Goal: Obtain resource: Download file/media

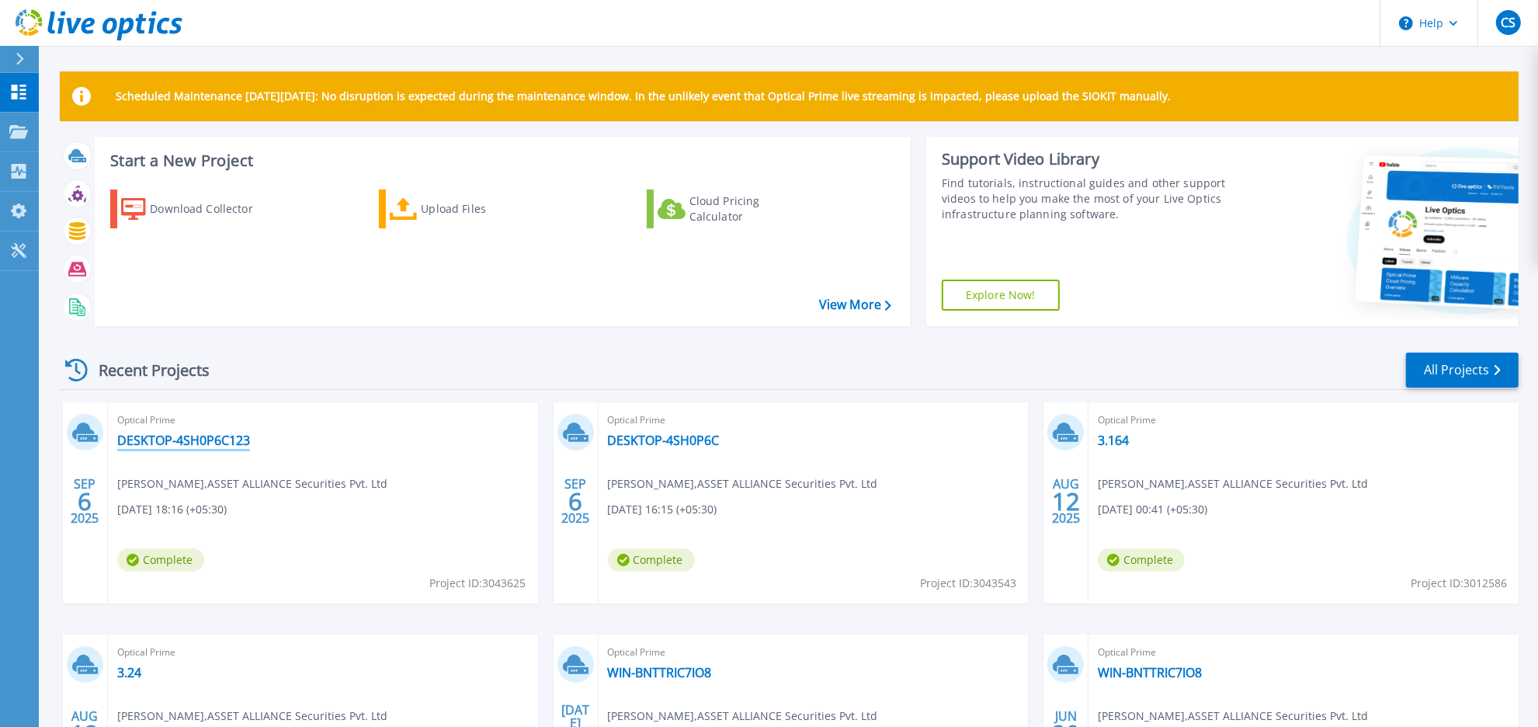
click at [200, 444] on link "DESKTOP-4SH0P6C123" at bounding box center [183, 441] width 133 height 16
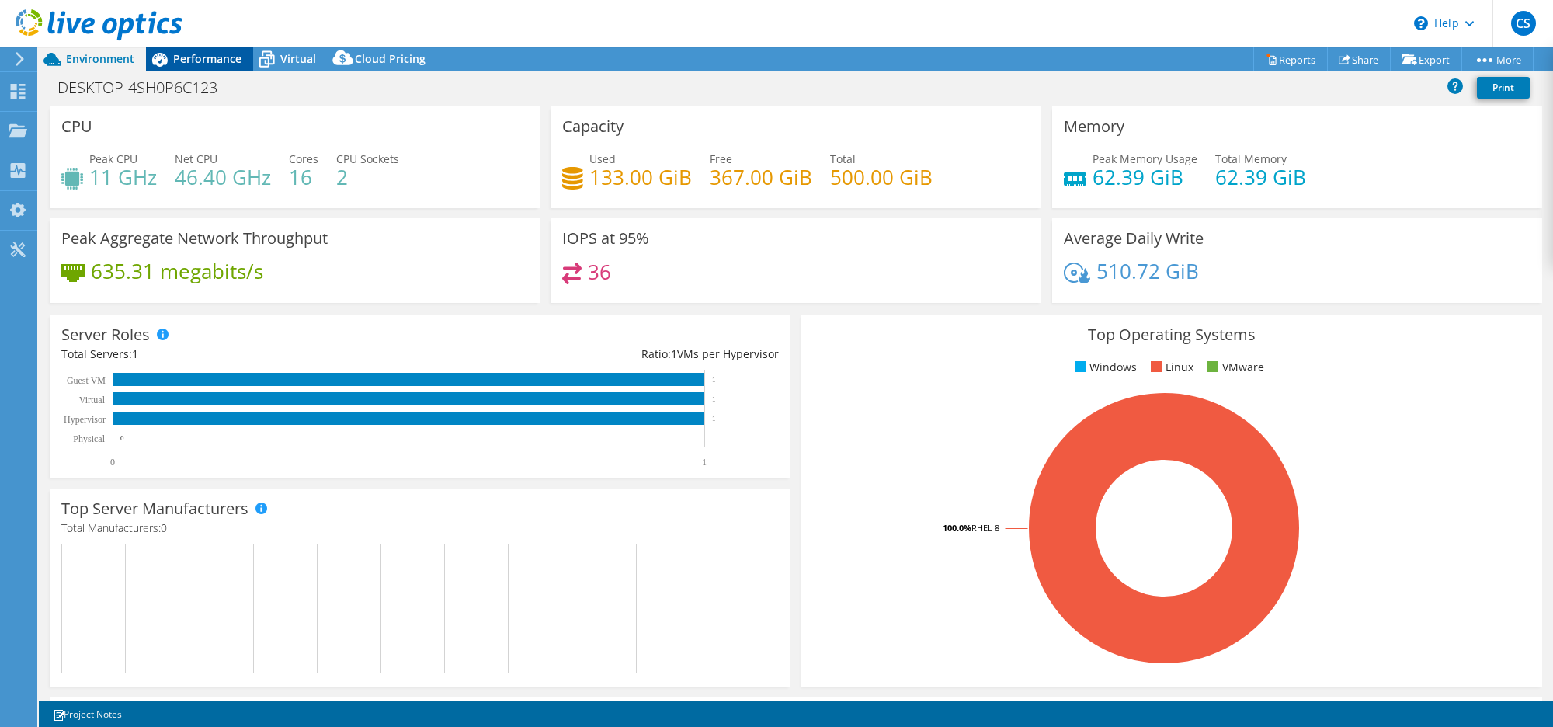
click at [185, 55] on span "Performance" at bounding box center [207, 58] width 68 height 15
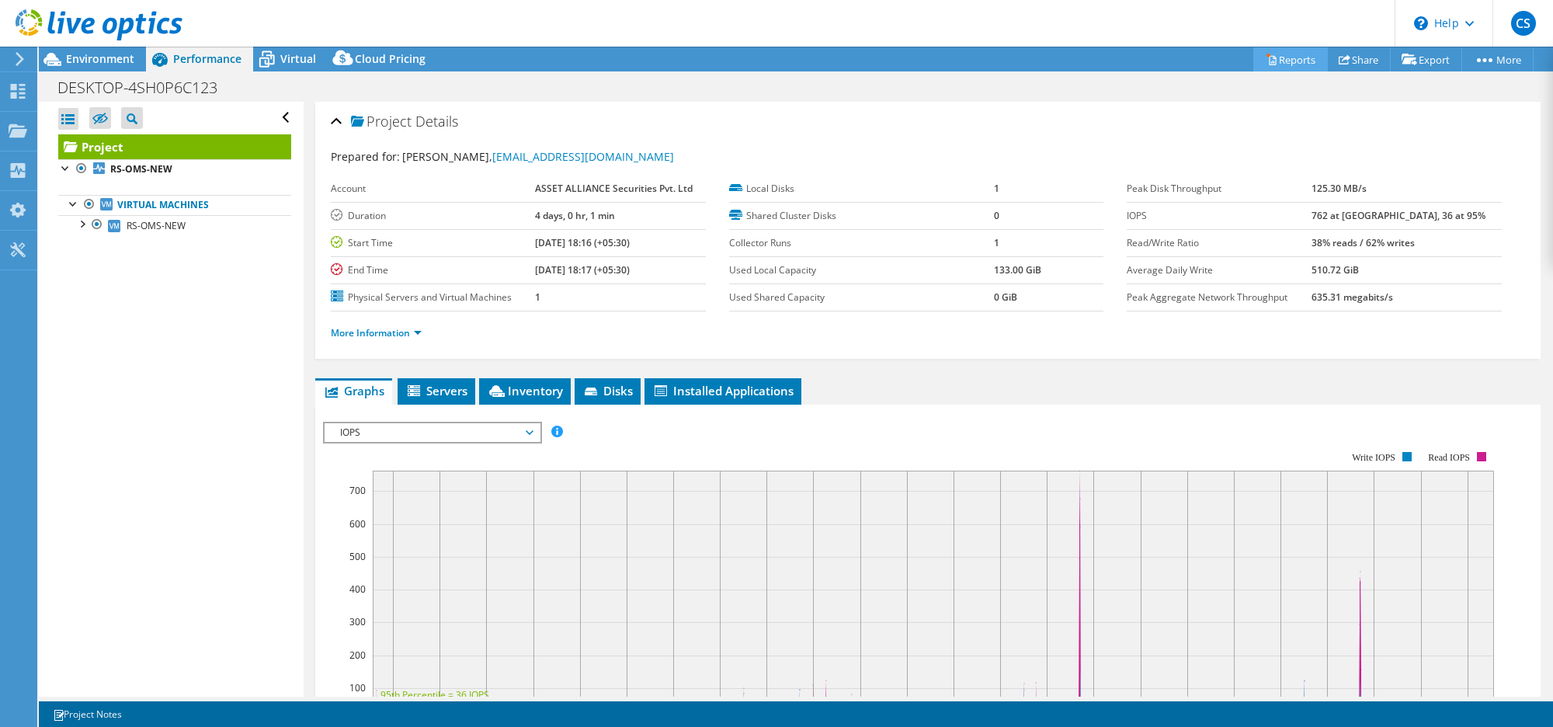
click at [1270, 59] on link "Reports" at bounding box center [1290, 59] width 75 height 24
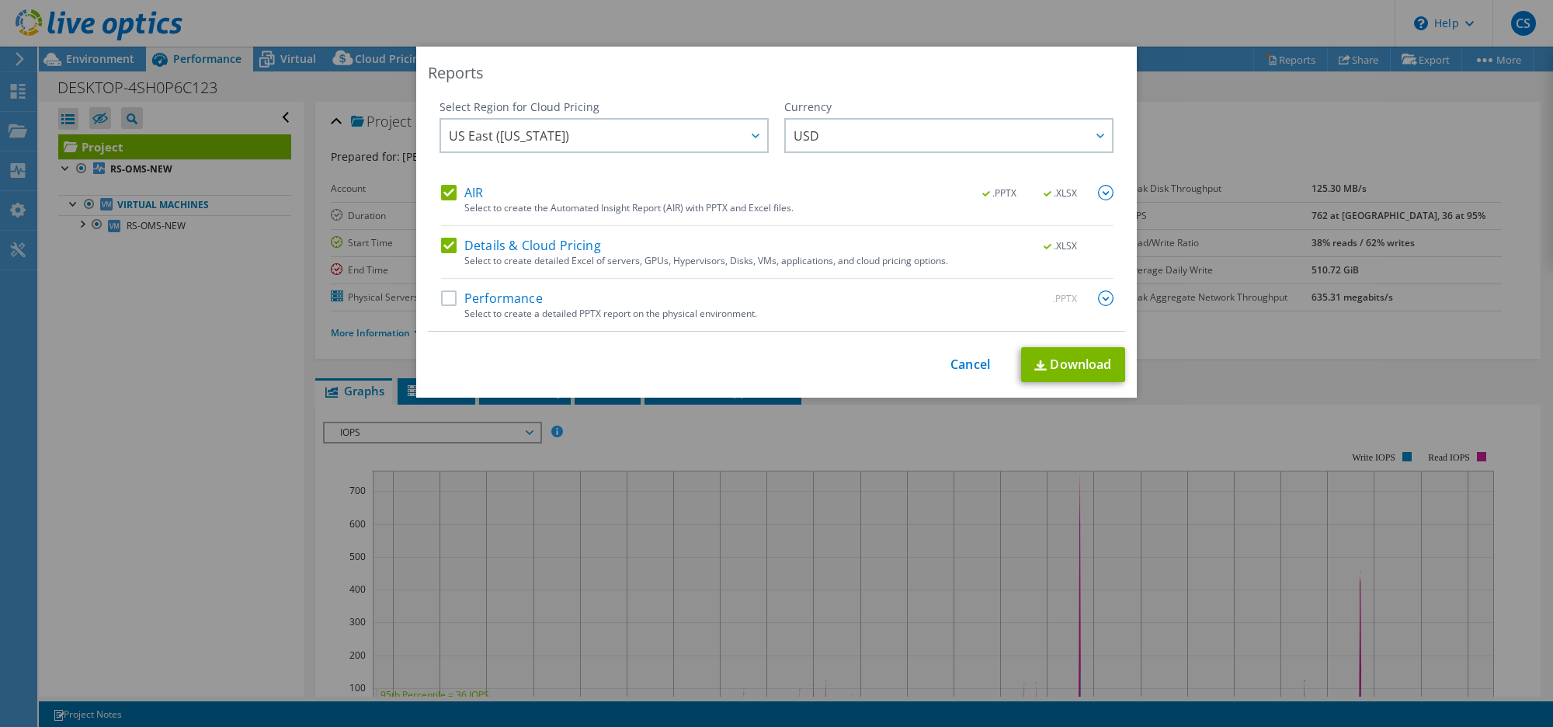
click at [481, 295] on label "Performance" at bounding box center [492, 298] width 102 height 16
click at [0, 0] on input "Performance" at bounding box center [0, 0] width 0 height 0
click at [1076, 363] on link "Download" at bounding box center [1073, 364] width 104 height 35
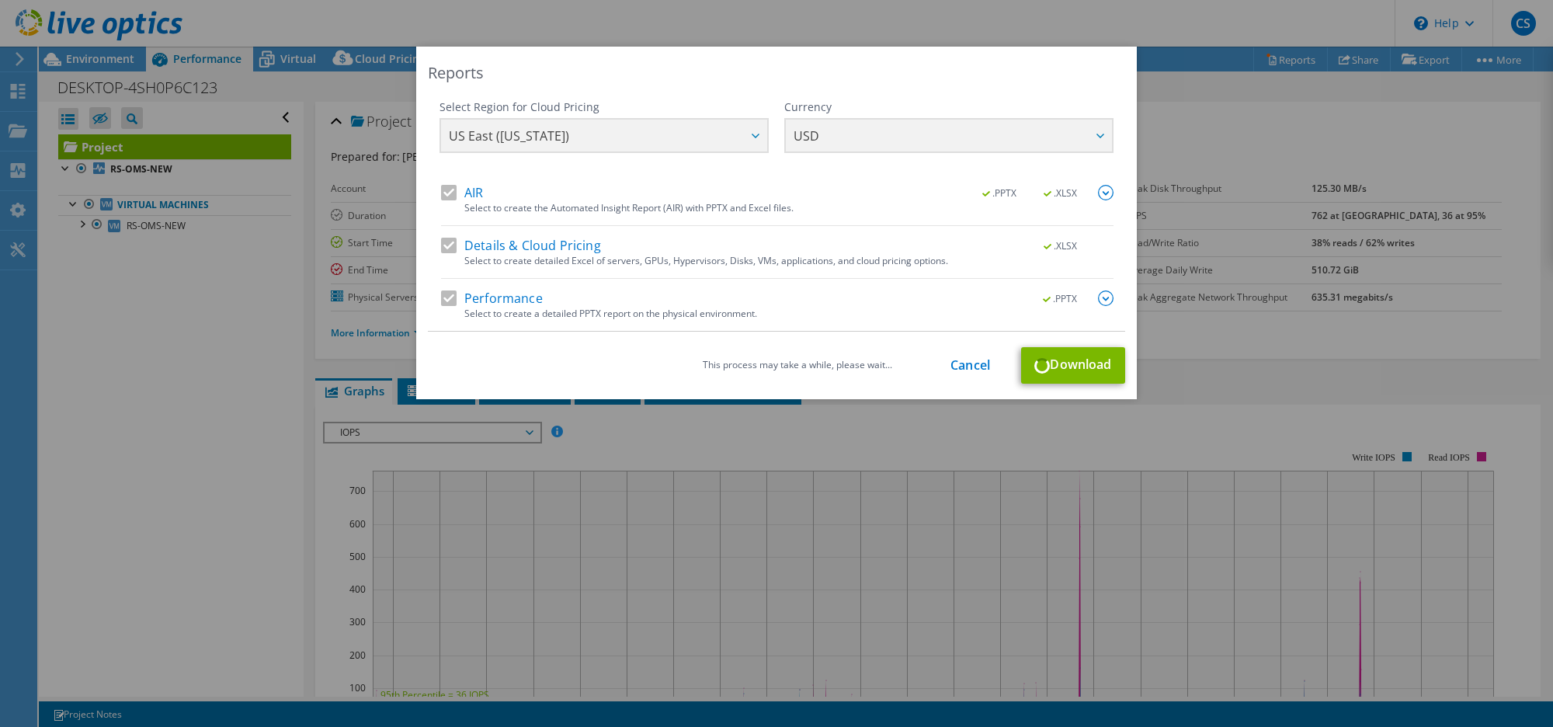
click at [1099, 300] on img at bounding box center [1106, 298] width 16 height 16
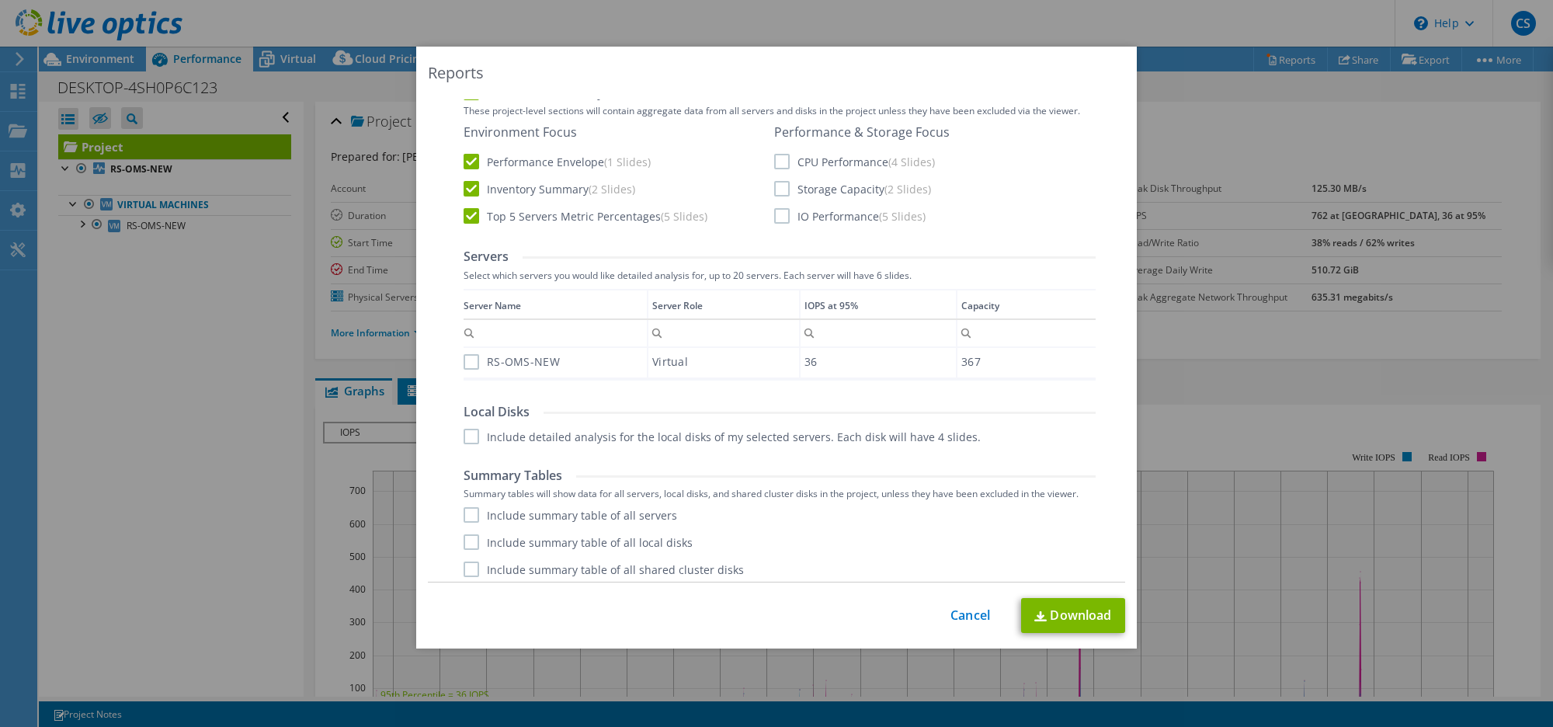
scroll to position [339, 0]
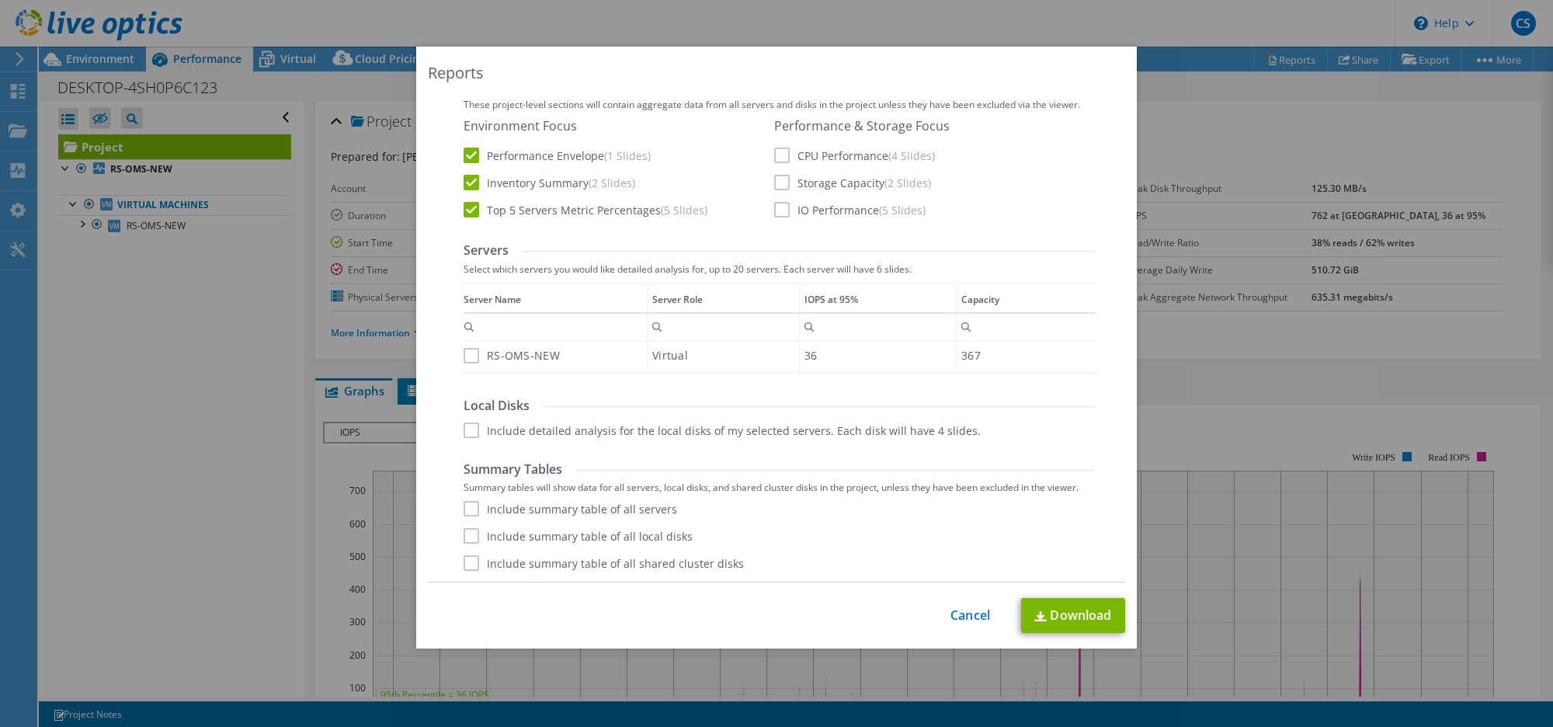
click at [464, 354] on label "RS-OMS-NEW" at bounding box center [512, 356] width 96 height 16
click at [0, 0] on input "RS-OMS-NEW" at bounding box center [0, 0] width 0 height 0
click at [464, 427] on label "Include detailed analysis for the local disks of my selected servers. Each disk…" at bounding box center [722, 430] width 517 height 16
click at [0, 0] on input "Include detailed analysis for the local disks of my selected servers. Each disk…" at bounding box center [0, 0] width 0 height 0
click at [464, 505] on label "Include summary table of all servers" at bounding box center [571, 509] width 214 height 16
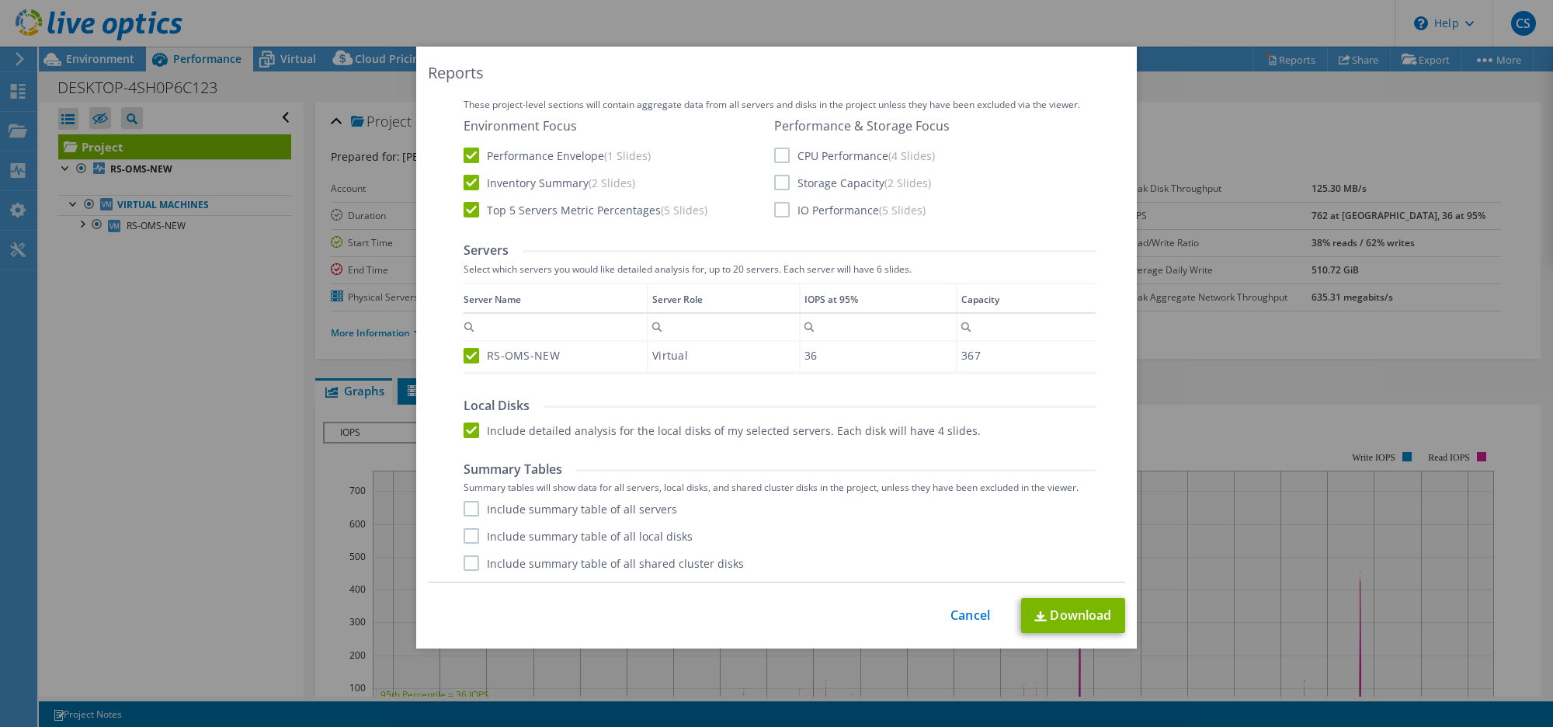
click at [0, 0] on input "Include summary table of all servers" at bounding box center [0, 0] width 0 height 0
click at [466, 538] on label "Include summary table of all local disks" at bounding box center [578, 536] width 229 height 16
click at [0, 0] on input "Include summary table of all local disks" at bounding box center [0, 0] width 0 height 0
click at [466, 569] on label "Include summary table of all shared cluster disks" at bounding box center [604, 563] width 280 height 16
click at [0, 0] on input "Include summary table of all shared cluster disks" at bounding box center [0, 0] width 0 height 0
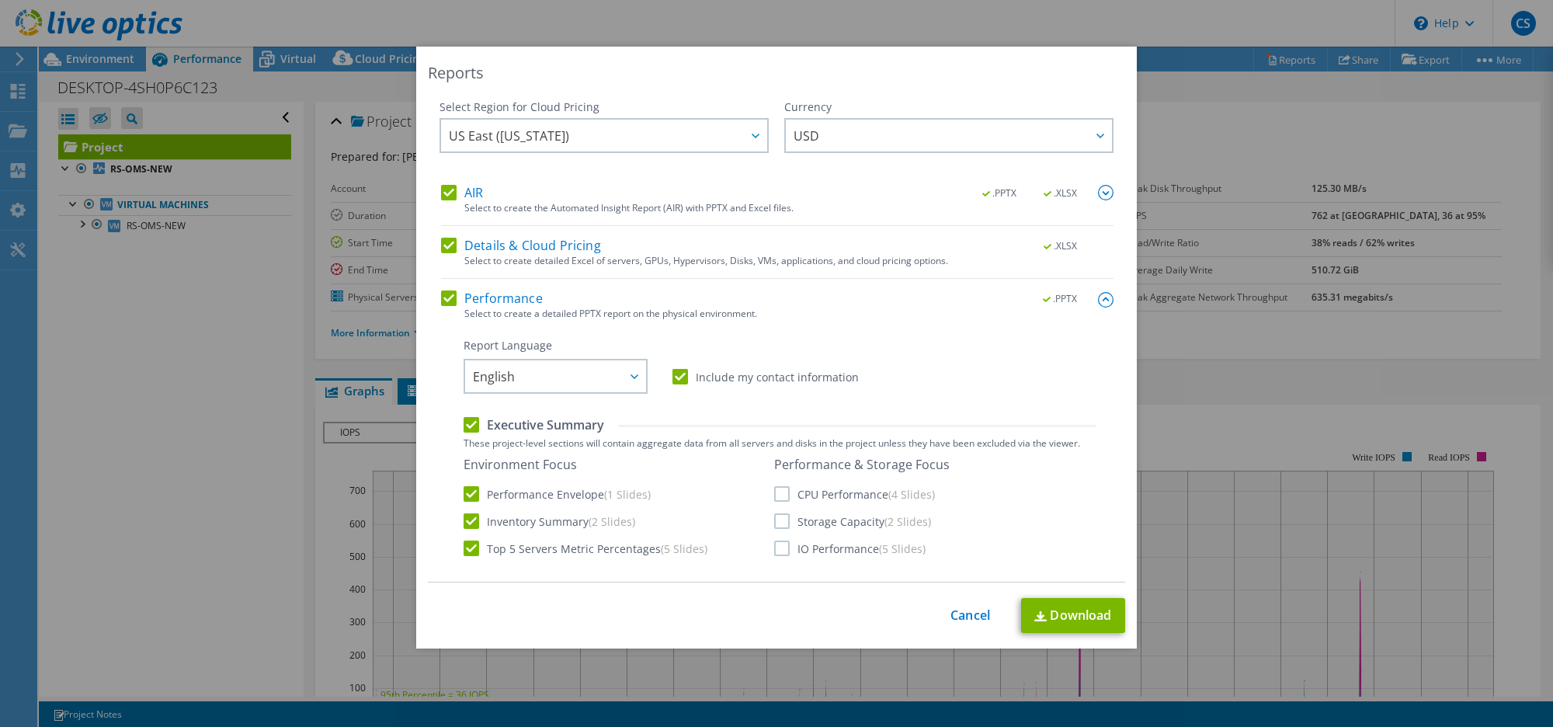
scroll to position [71, 0]
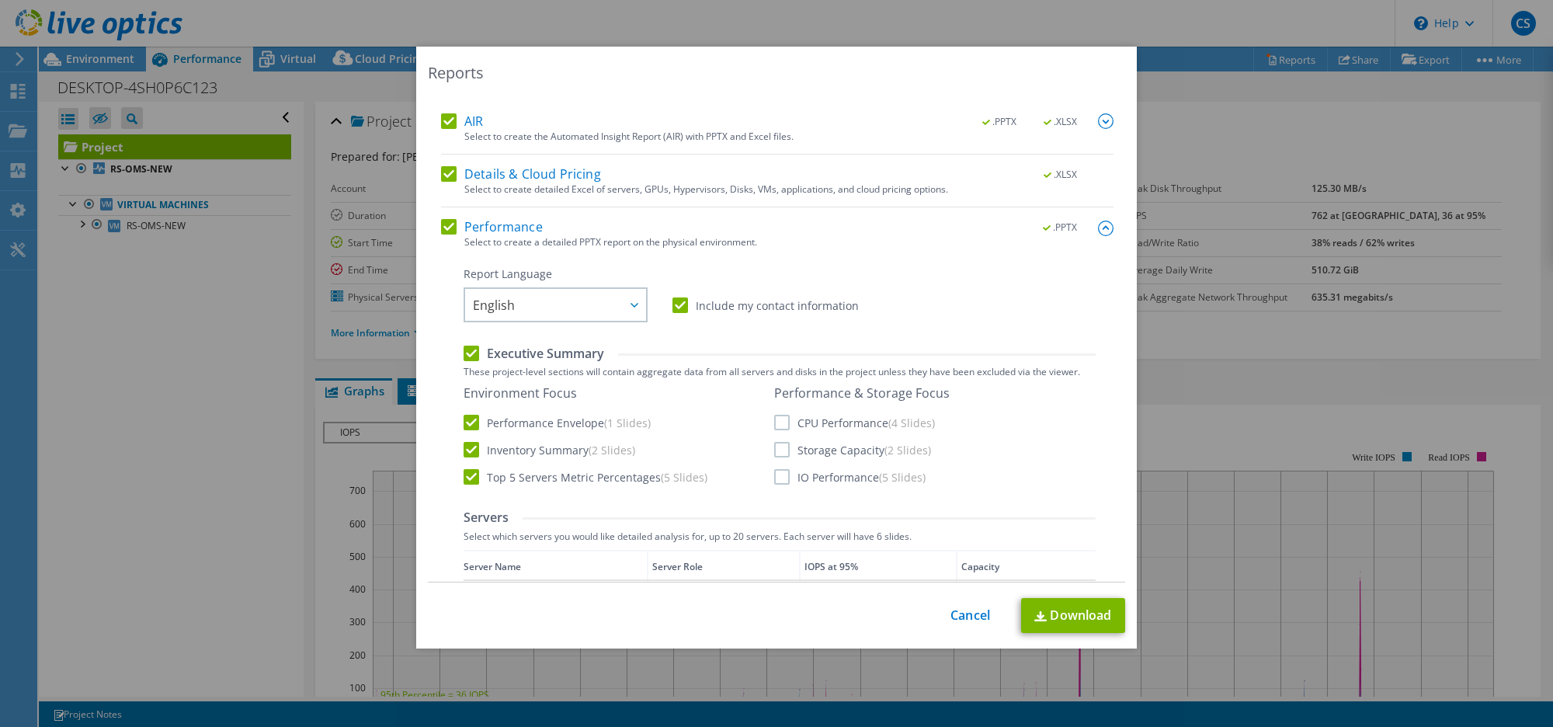
click at [774, 420] on label "CPU Performance (4 Slides)" at bounding box center [854, 423] width 161 height 16
click at [0, 0] on input "CPU Performance (4 Slides)" at bounding box center [0, 0] width 0 height 0
click at [774, 451] on label "Storage Capacity (2 Slides)" at bounding box center [852, 450] width 157 height 16
click at [0, 0] on input "Storage Capacity (2 Slides)" at bounding box center [0, 0] width 0 height 0
click at [774, 475] on label "IO Performance (5 Slides)" at bounding box center [849, 477] width 151 height 16
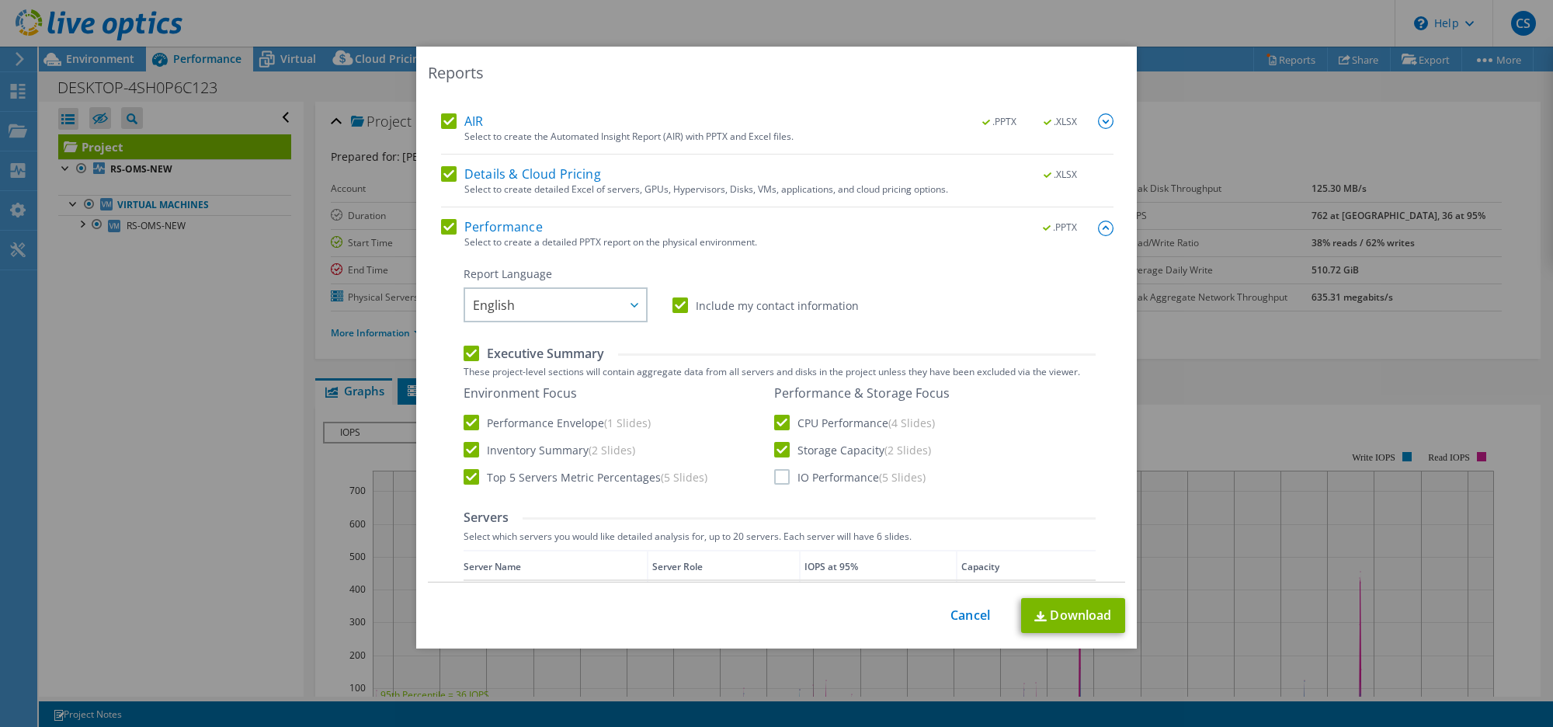
click at [0, 0] on input "IO Performance (5 Slides)" at bounding box center [0, 0] width 0 height 0
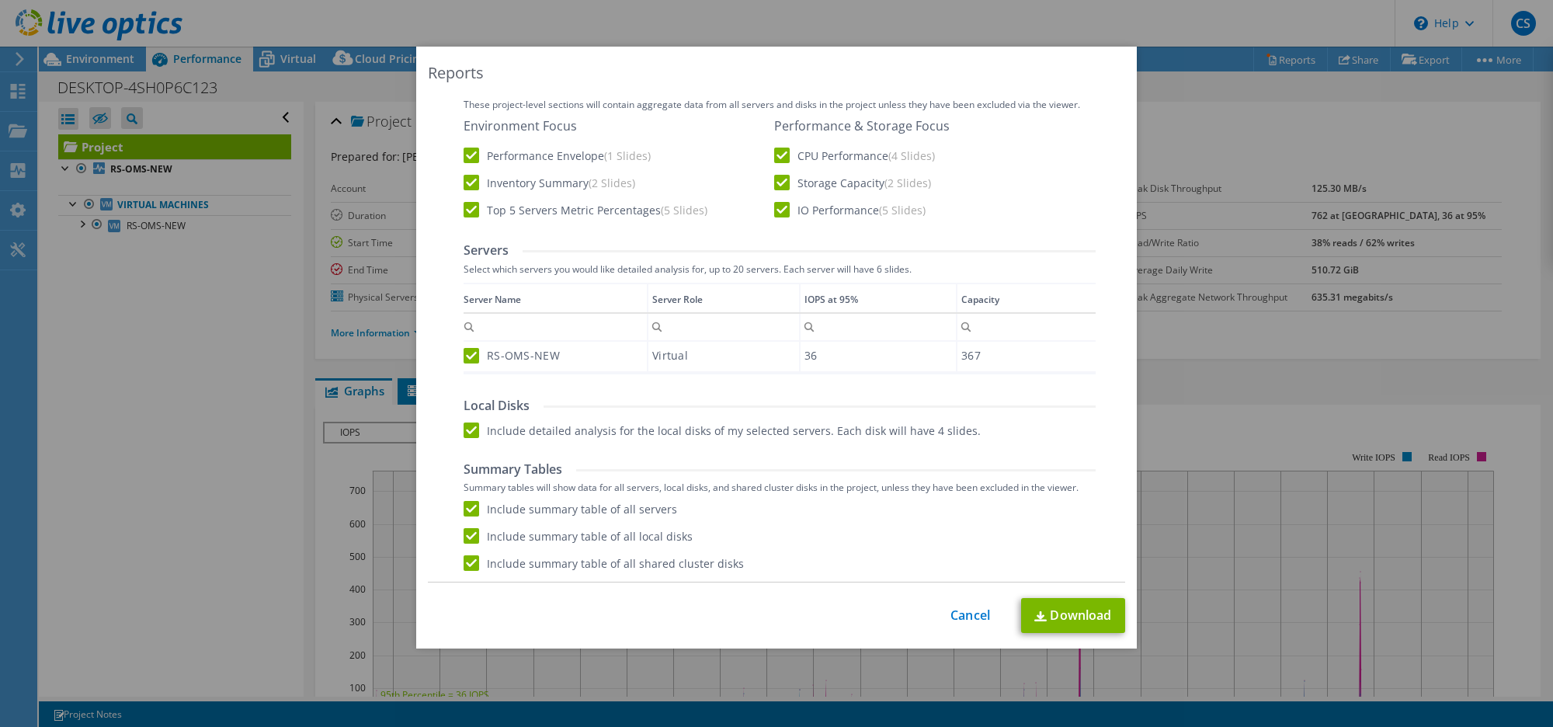
scroll to position [0, 0]
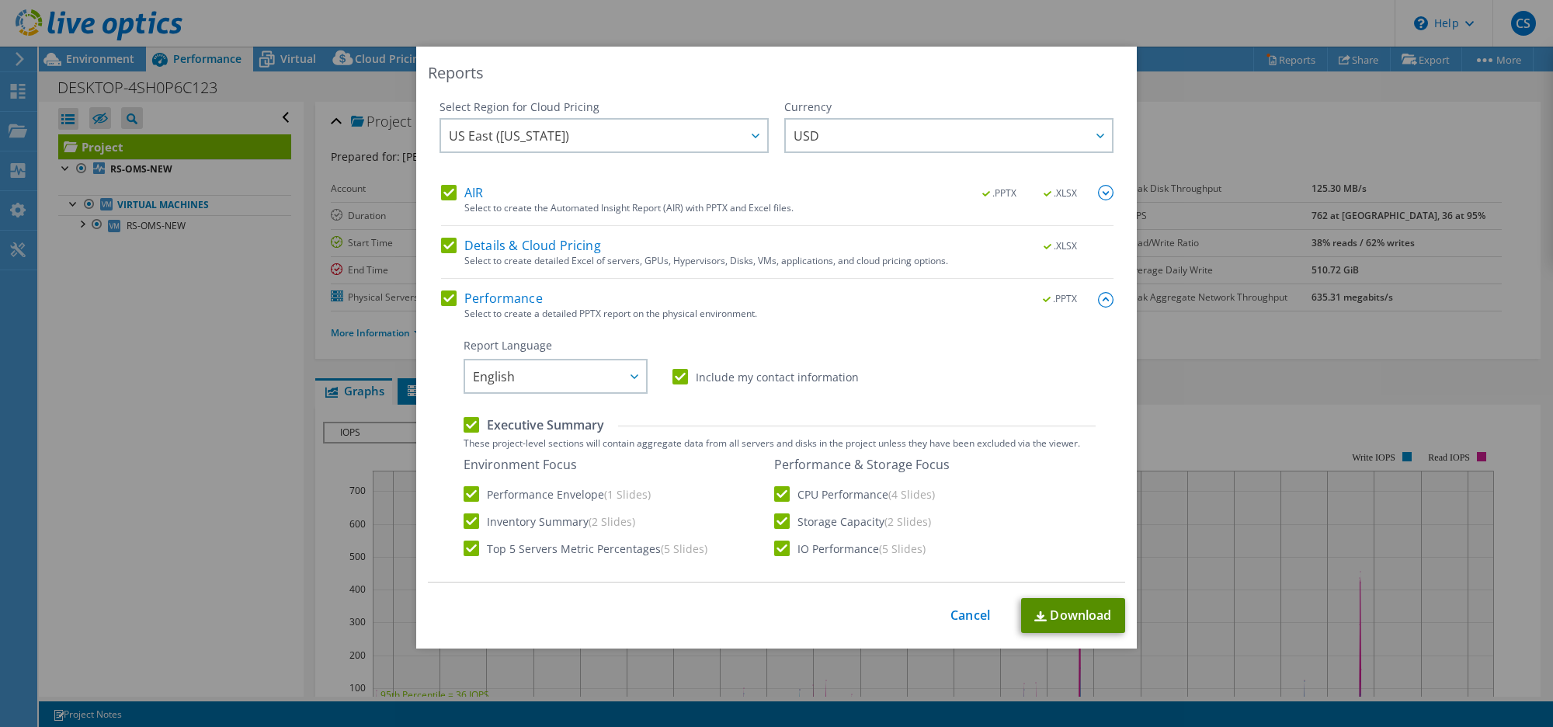
click at [1068, 620] on link "Download" at bounding box center [1073, 615] width 104 height 35
click at [1095, 619] on link "Download" at bounding box center [1073, 615] width 104 height 35
click at [964, 612] on link "Cancel" at bounding box center [971, 615] width 40 height 15
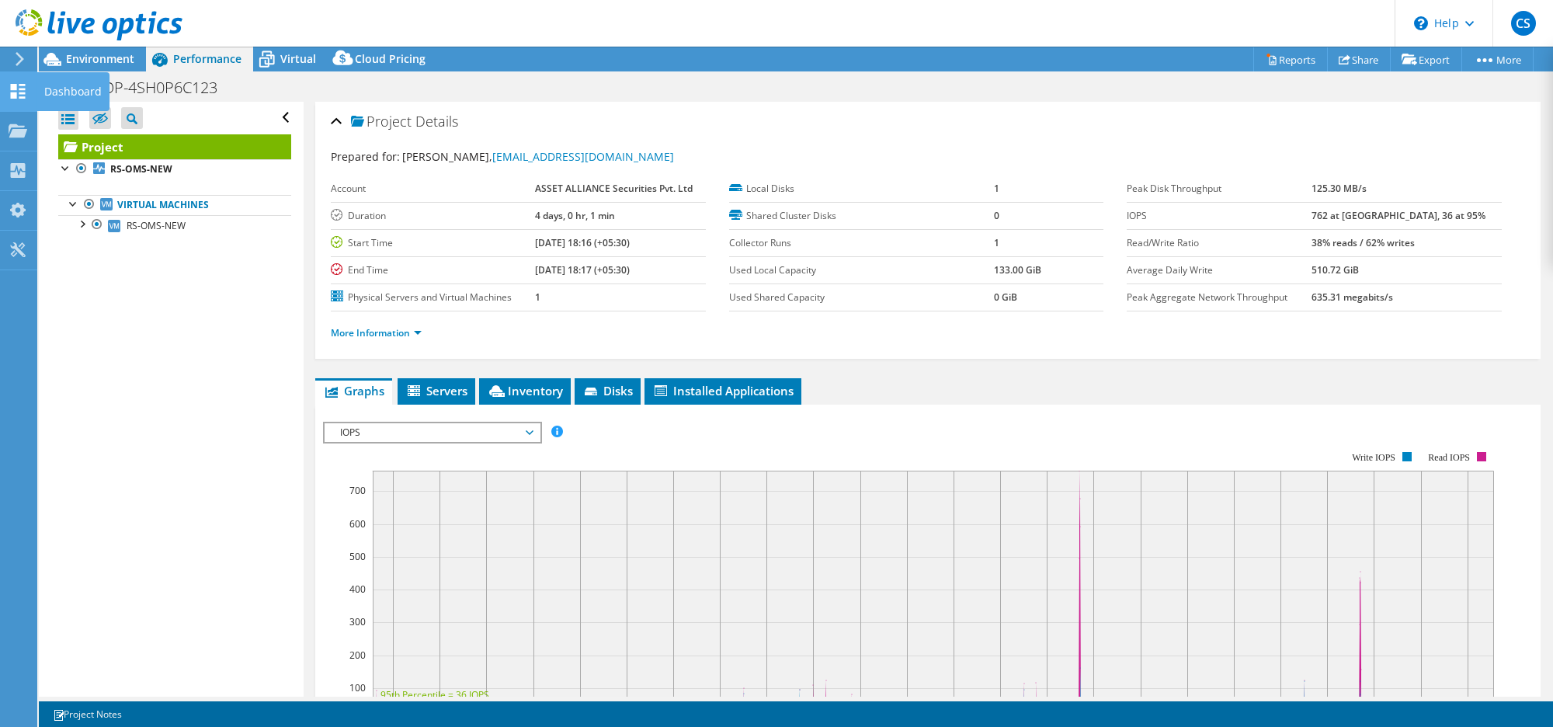
click at [16, 93] on use at bounding box center [18, 91] width 15 height 15
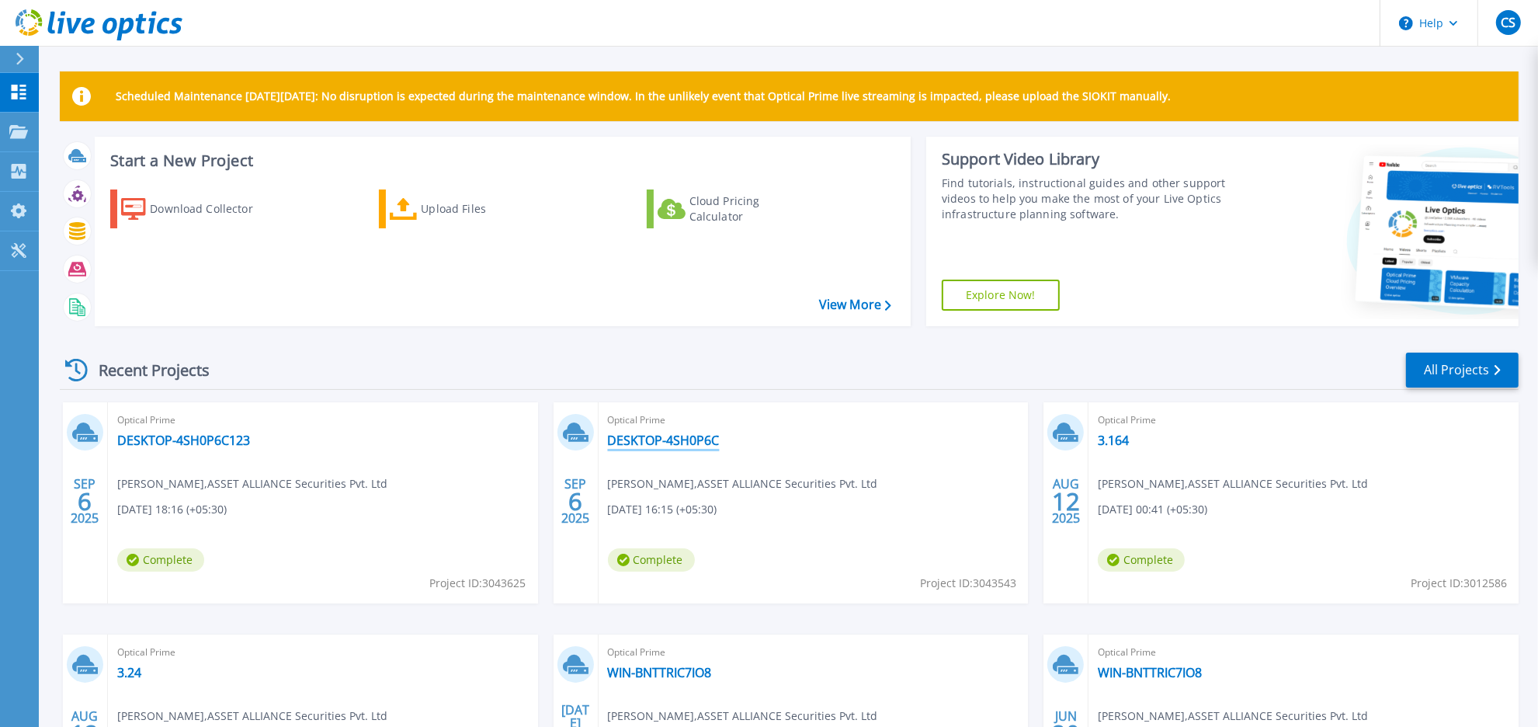
click at [669, 440] on link "DESKTOP-4SH0P6C" at bounding box center [664, 441] width 112 height 16
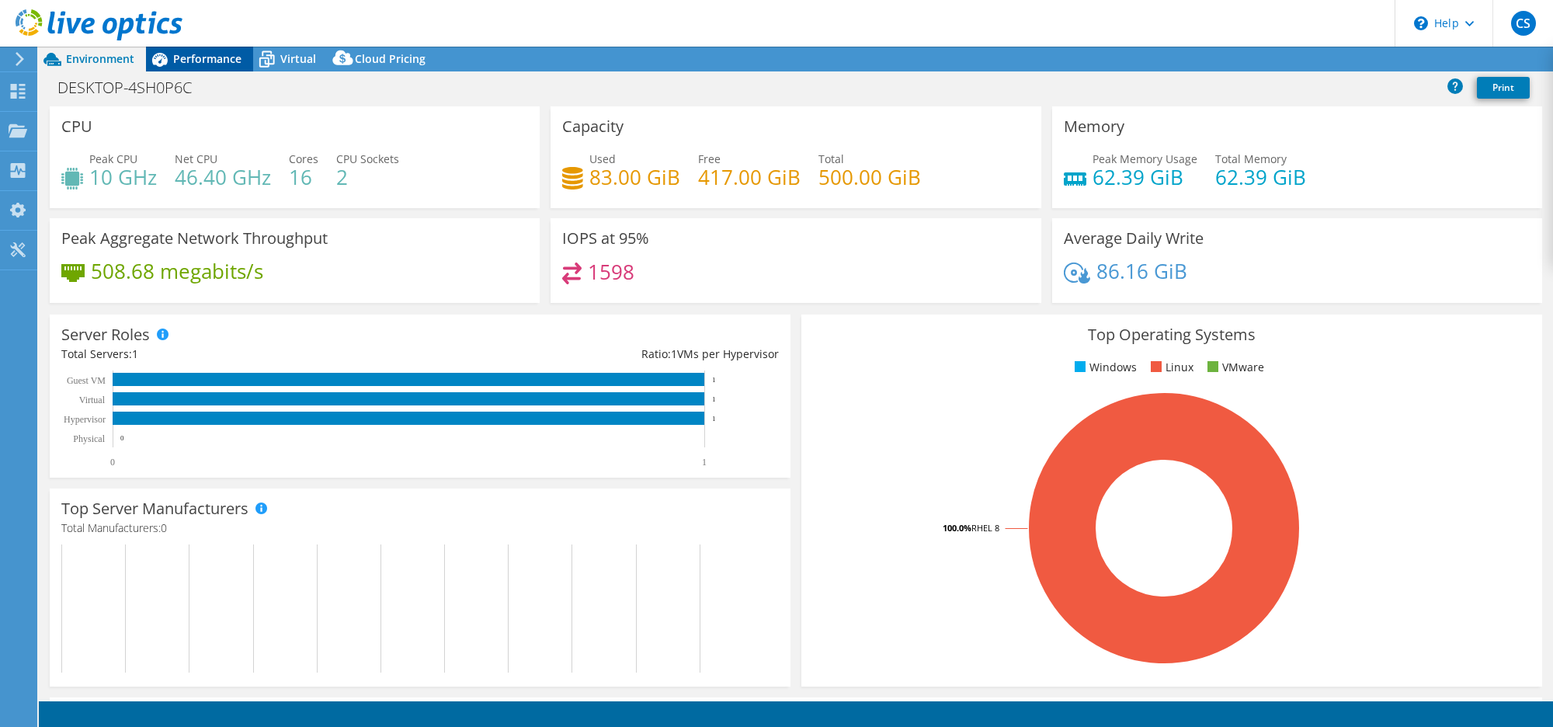
click at [216, 55] on span "Performance" at bounding box center [207, 58] width 68 height 15
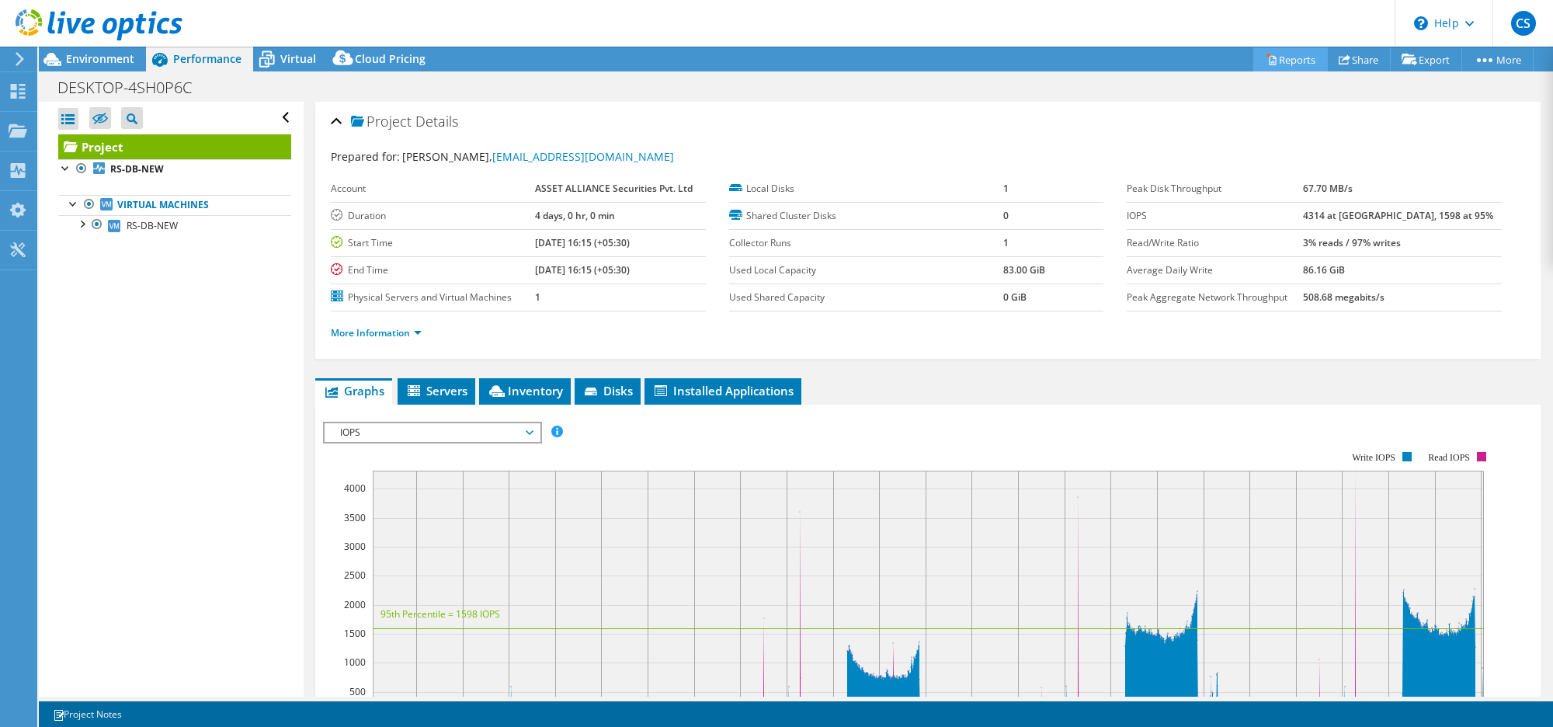
click at [1284, 54] on link "Reports" at bounding box center [1290, 59] width 75 height 24
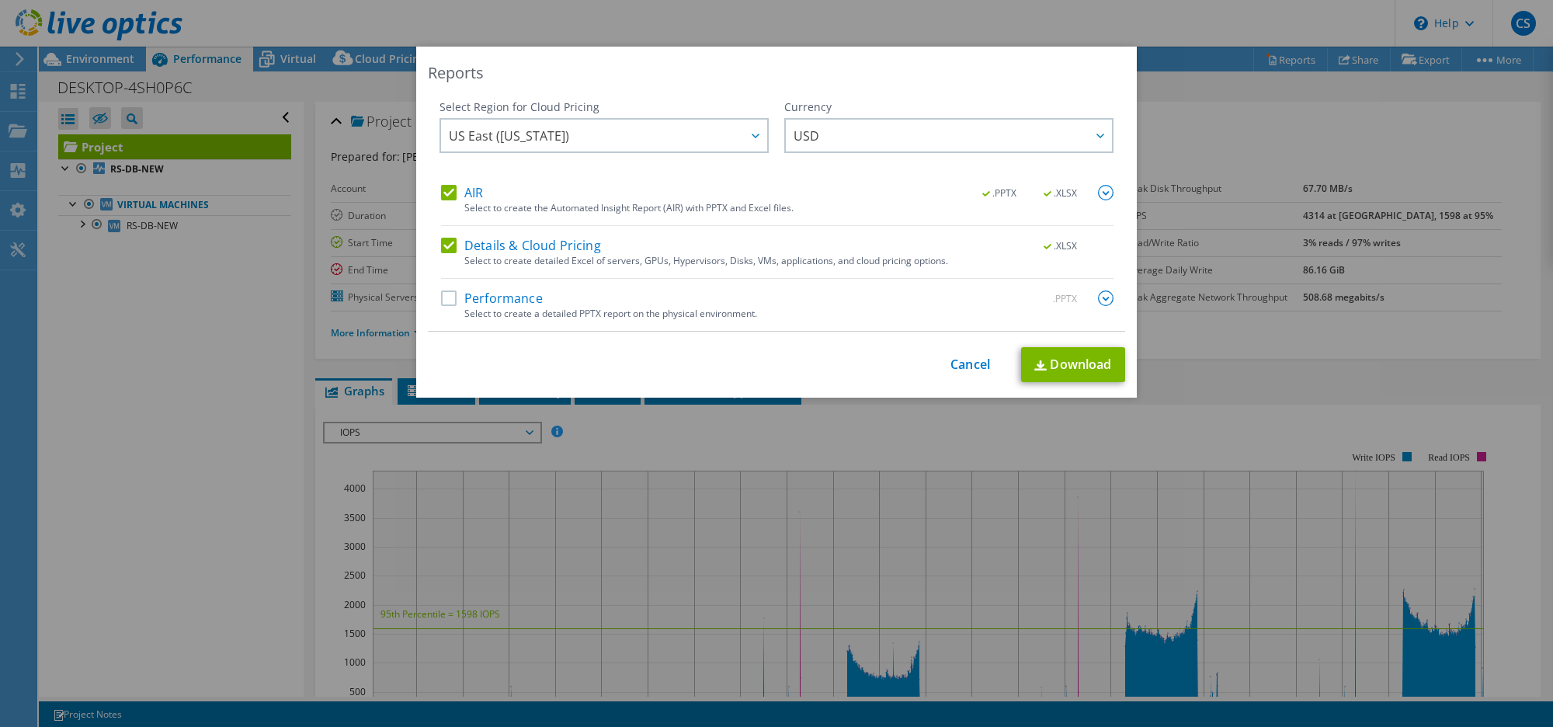
click at [461, 300] on label "Performance" at bounding box center [492, 298] width 102 height 16
click at [0, 0] on input "Performance" at bounding box center [0, 0] width 0 height 0
click at [1099, 301] on img at bounding box center [1106, 298] width 16 height 16
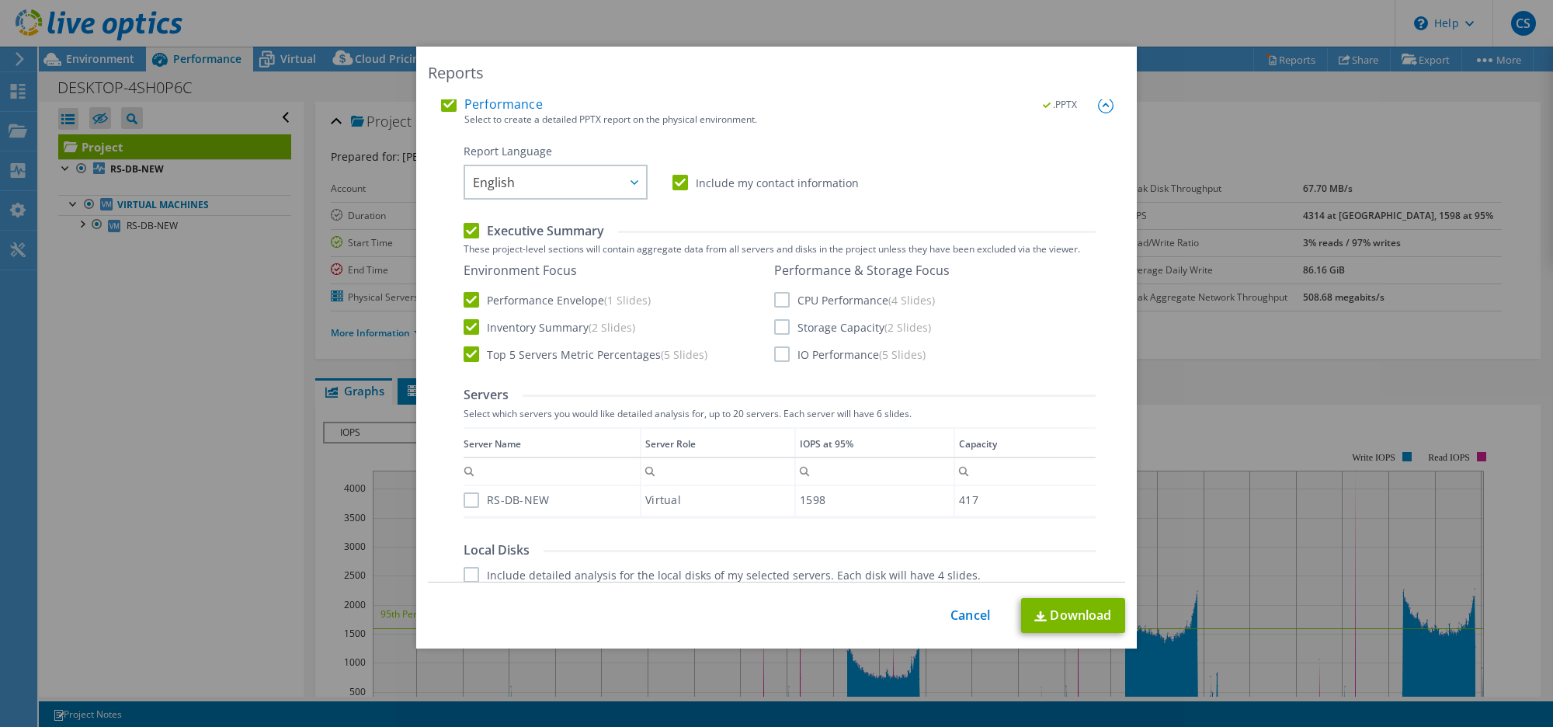
scroll to position [339, 0]
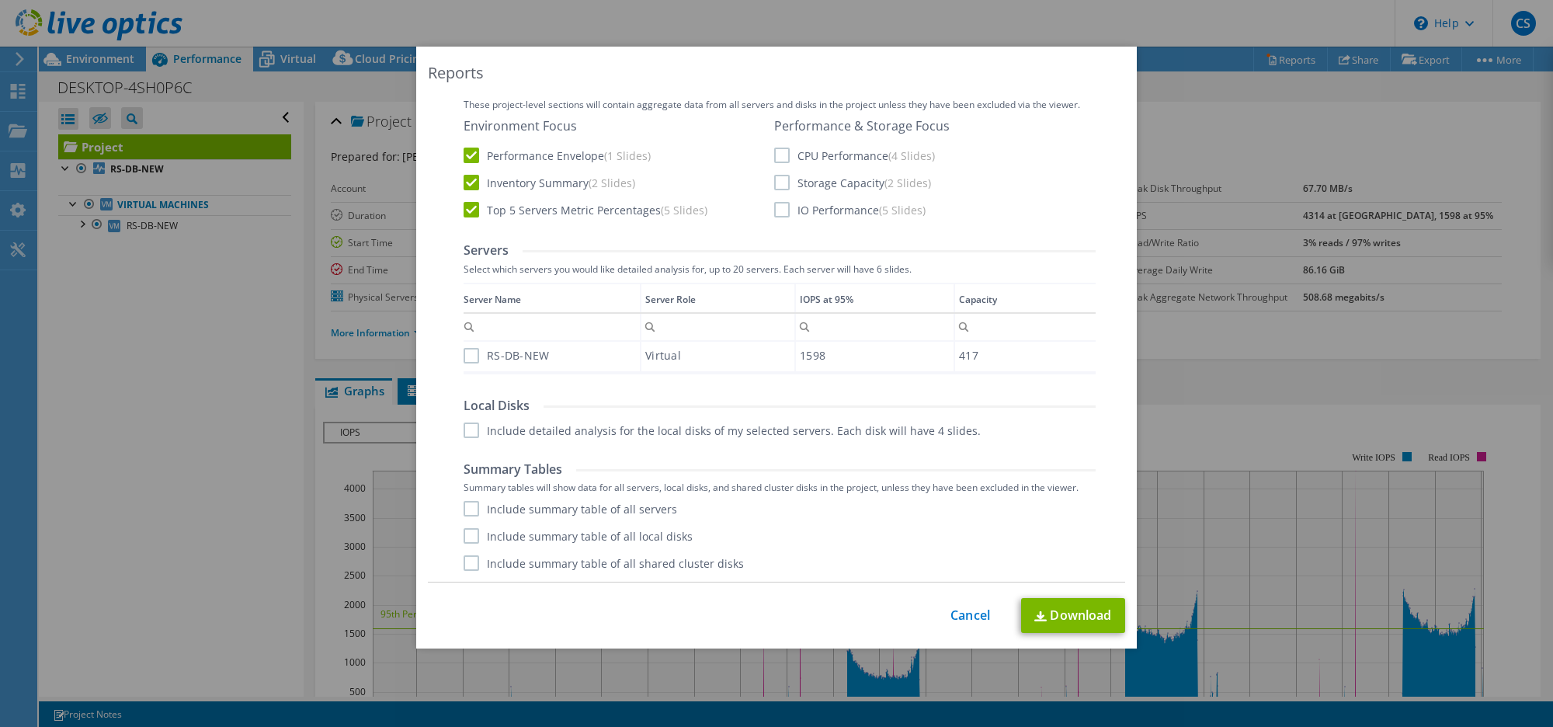
click at [491, 348] on label "RS-DB-NEW" at bounding box center [507, 356] width 86 height 16
click at [0, 0] on input "RS-DB-NEW" at bounding box center [0, 0] width 0 height 0
click at [485, 428] on label "Include detailed analysis for the local disks of my selected servers. Each disk…" at bounding box center [722, 430] width 517 height 16
click at [0, 0] on input "Include detailed analysis for the local disks of my selected servers. Each disk…" at bounding box center [0, 0] width 0 height 0
click at [501, 502] on label "Include summary table of all servers" at bounding box center [571, 509] width 214 height 16
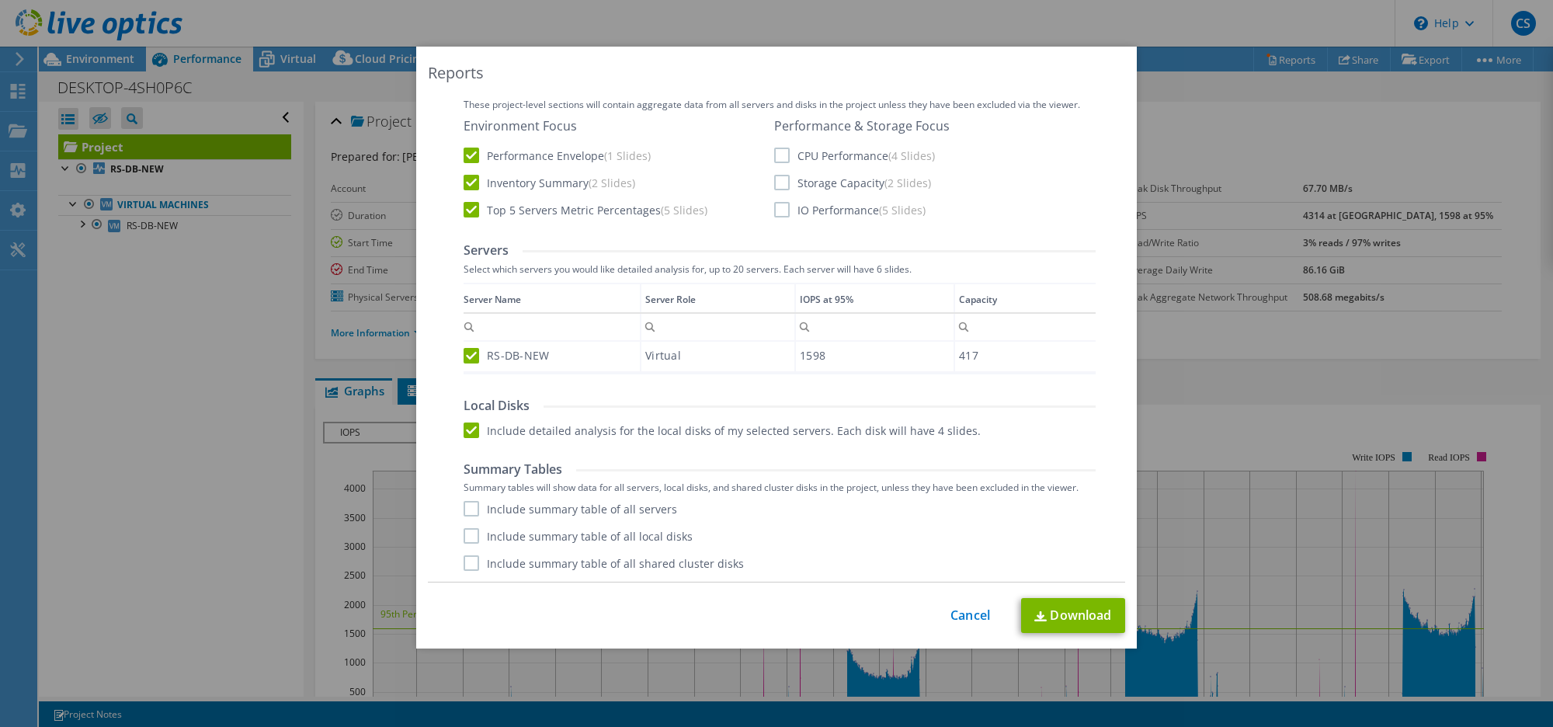
click at [0, 0] on input "Include summary table of all servers" at bounding box center [0, 0] width 0 height 0
click at [520, 526] on div "Include summary table of all servers Include summary table of all local disks I…" at bounding box center [780, 536] width 632 height 70
click at [528, 538] on label "Include summary table of all local disks" at bounding box center [578, 536] width 229 height 16
click at [0, 0] on input "Include summary table of all local disks" at bounding box center [0, 0] width 0 height 0
click at [537, 563] on label "Include summary table of all shared cluster disks" at bounding box center [604, 563] width 280 height 16
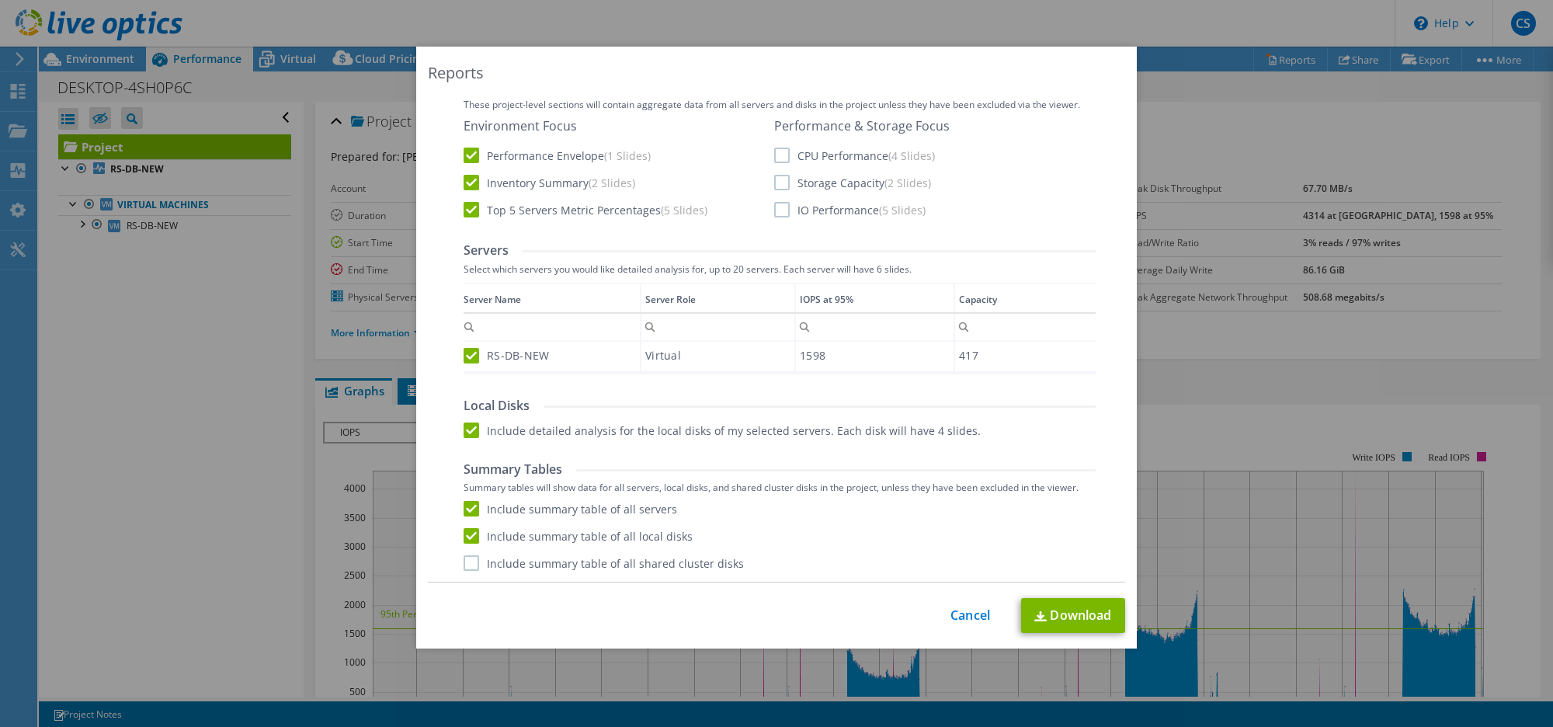
click at [0, 0] on input "Include summary table of all shared cluster disks" at bounding box center [0, 0] width 0 height 0
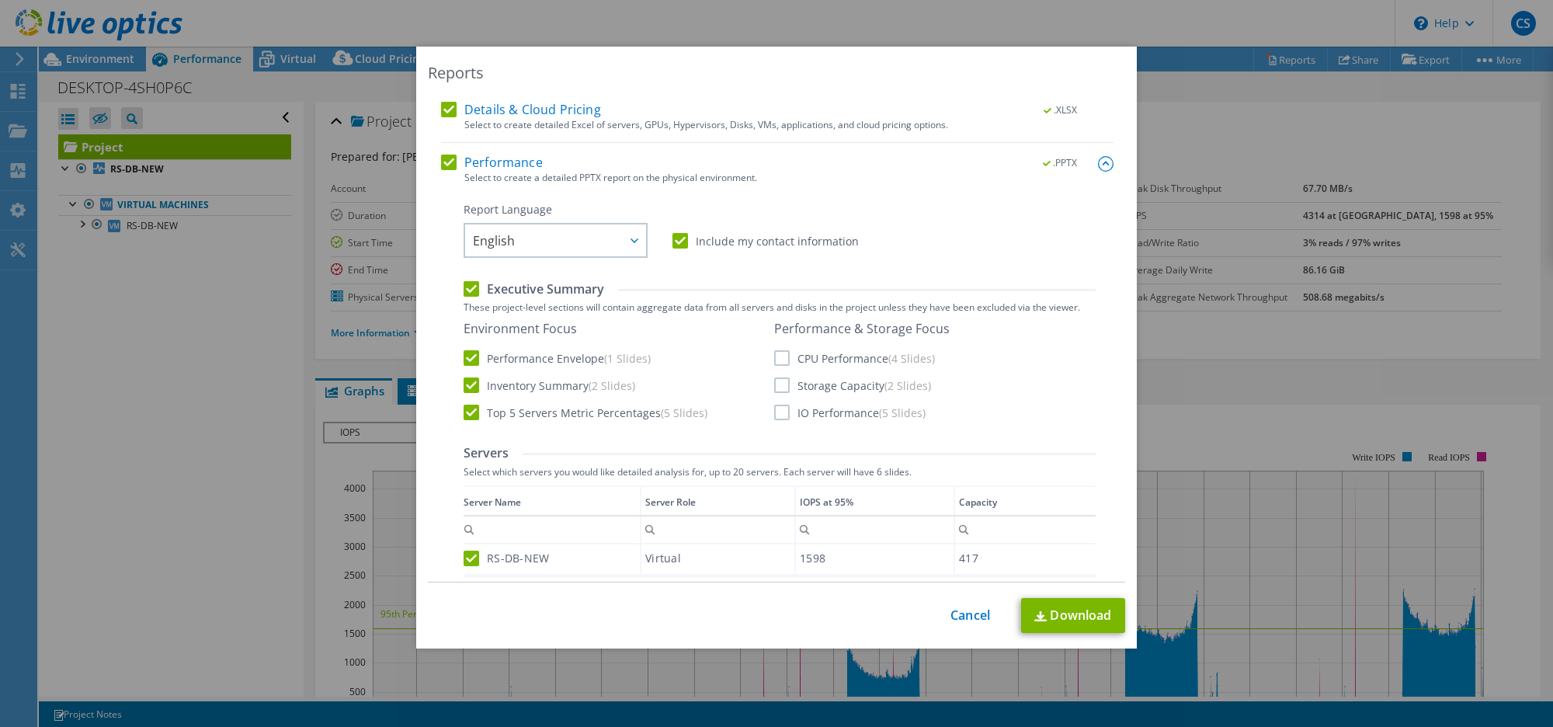
scroll to position [98, 0]
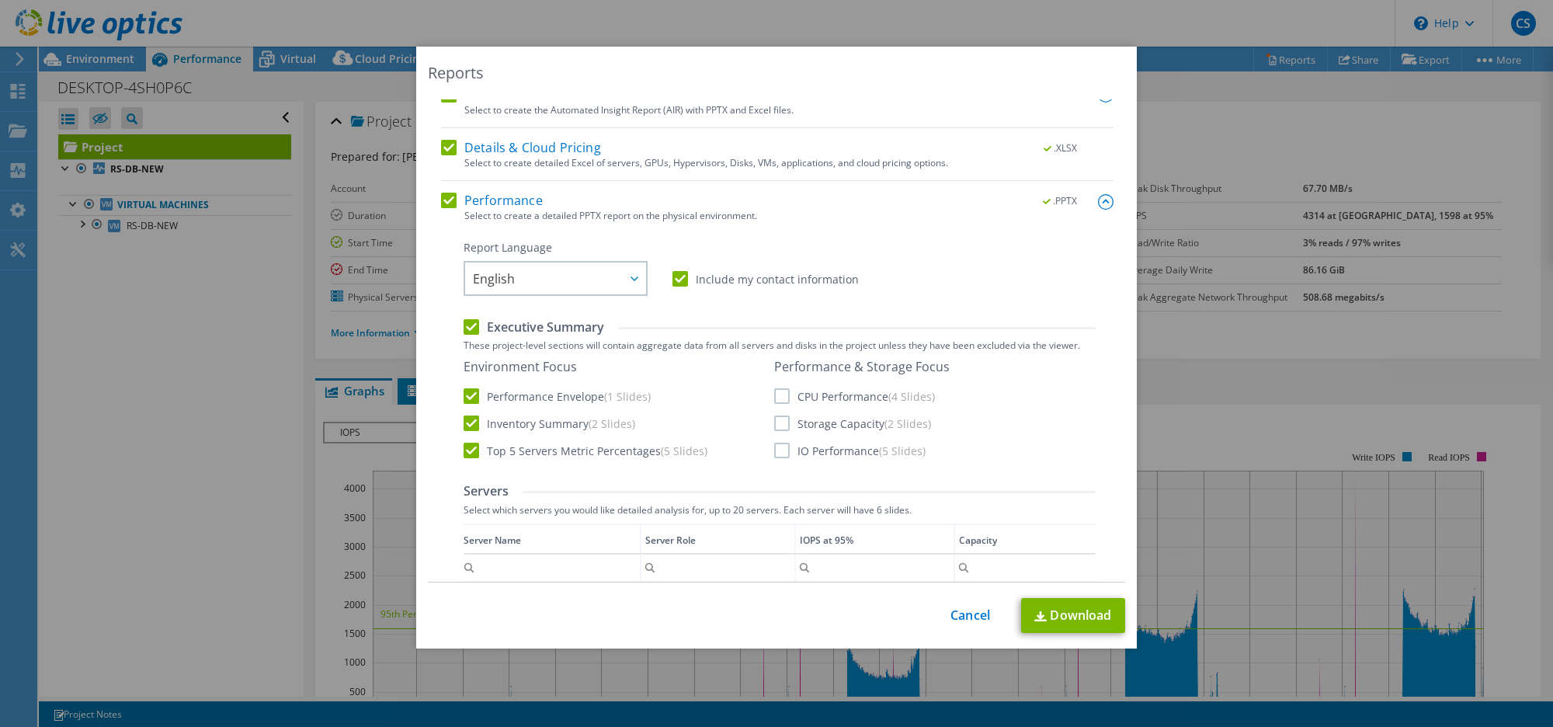
click at [821, 402] on label "CPU Performance (4 Slides)" at bounding box center [854, 396] width 161 height 16
click at [0, 0] on input "CPU Performance (4 Slides)" at bounding box center [0, 0] width 0 height 0
click at [818, 420] on label "Storage Capacity (2 Slides)" at bounding box center [852, 423] width 157 height 16
click at [0, 0] on input "Storage Capacity (2 Slides)" at bounding box center [0, 0] width 0 height 0
click at [820, 445] on label "IO Performance (5 Slides)" at bounding box center [849, 451] width 151 height 16
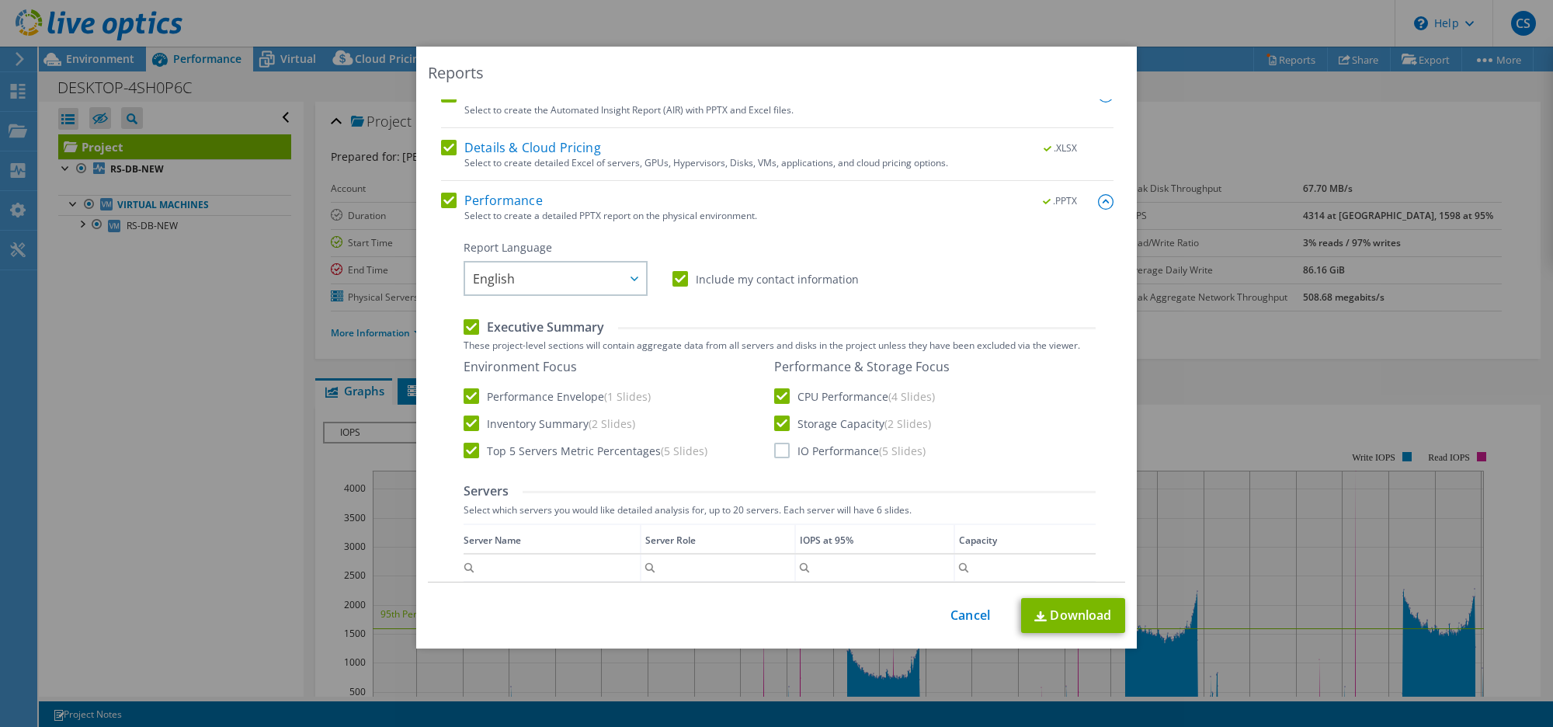
click at [0, 0] on input "IO Performance (5 Slides)" at bounding box center [0, 0] width 0 height 0
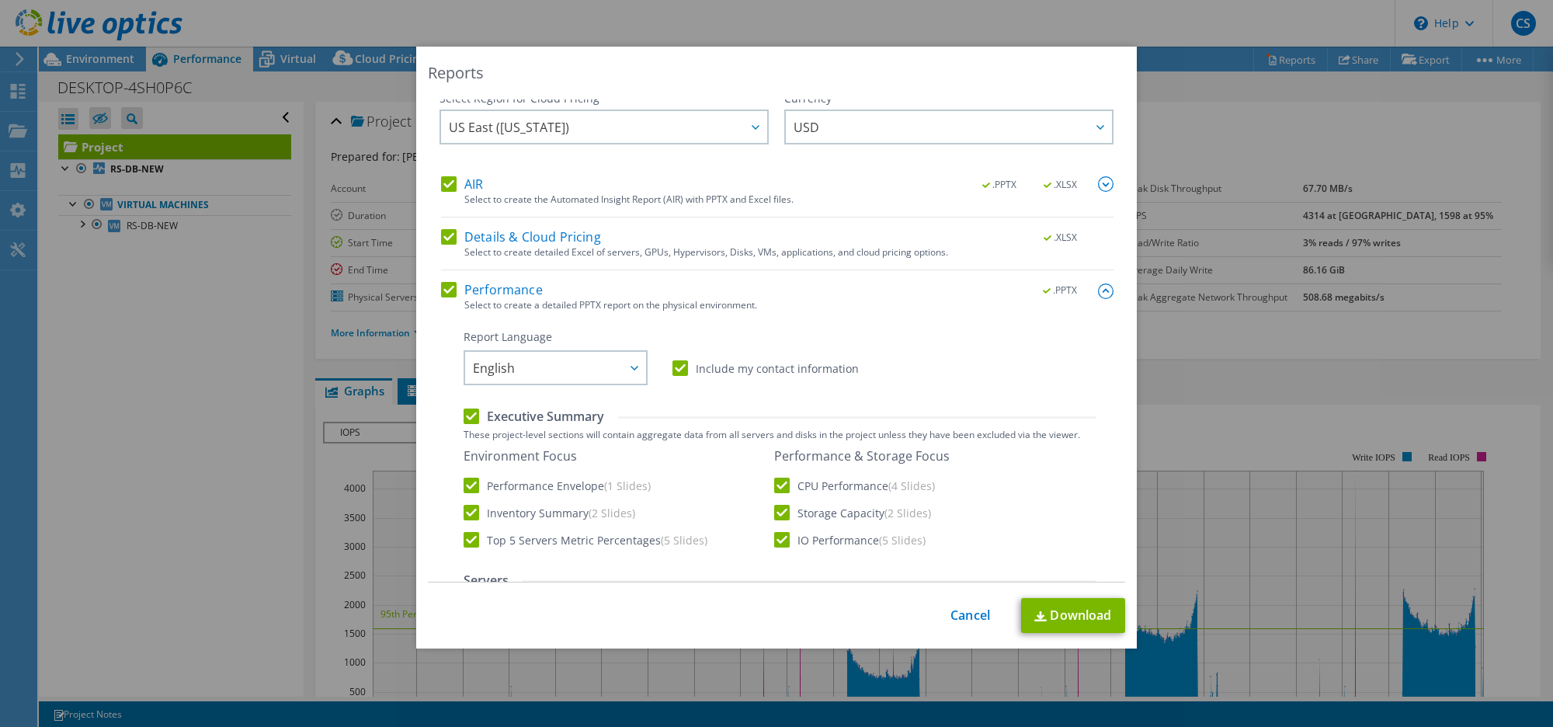
scroll to position [5, 0]
click at [1098, 189] on img at bounding box center [1106, 187] width 16 height 16
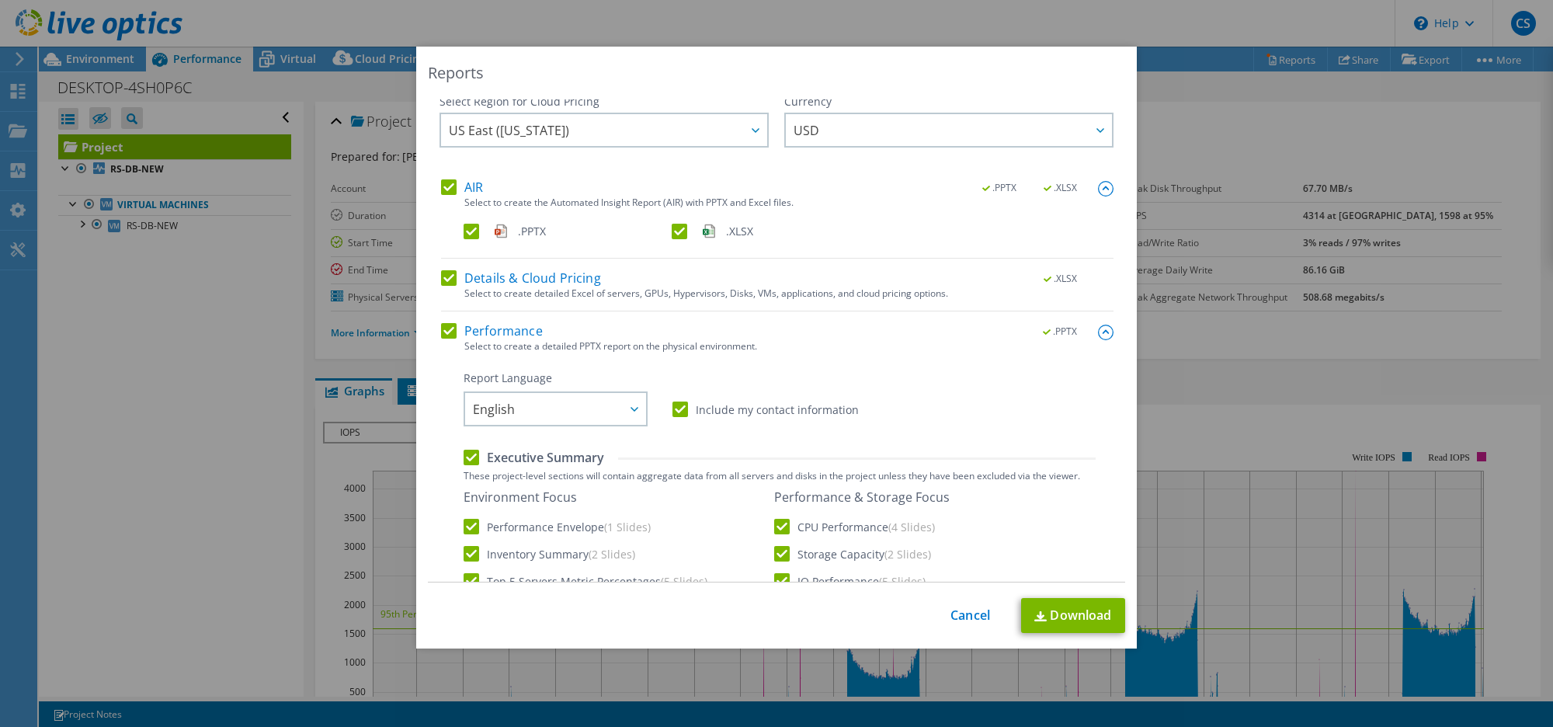
scroll to position [0, 0]
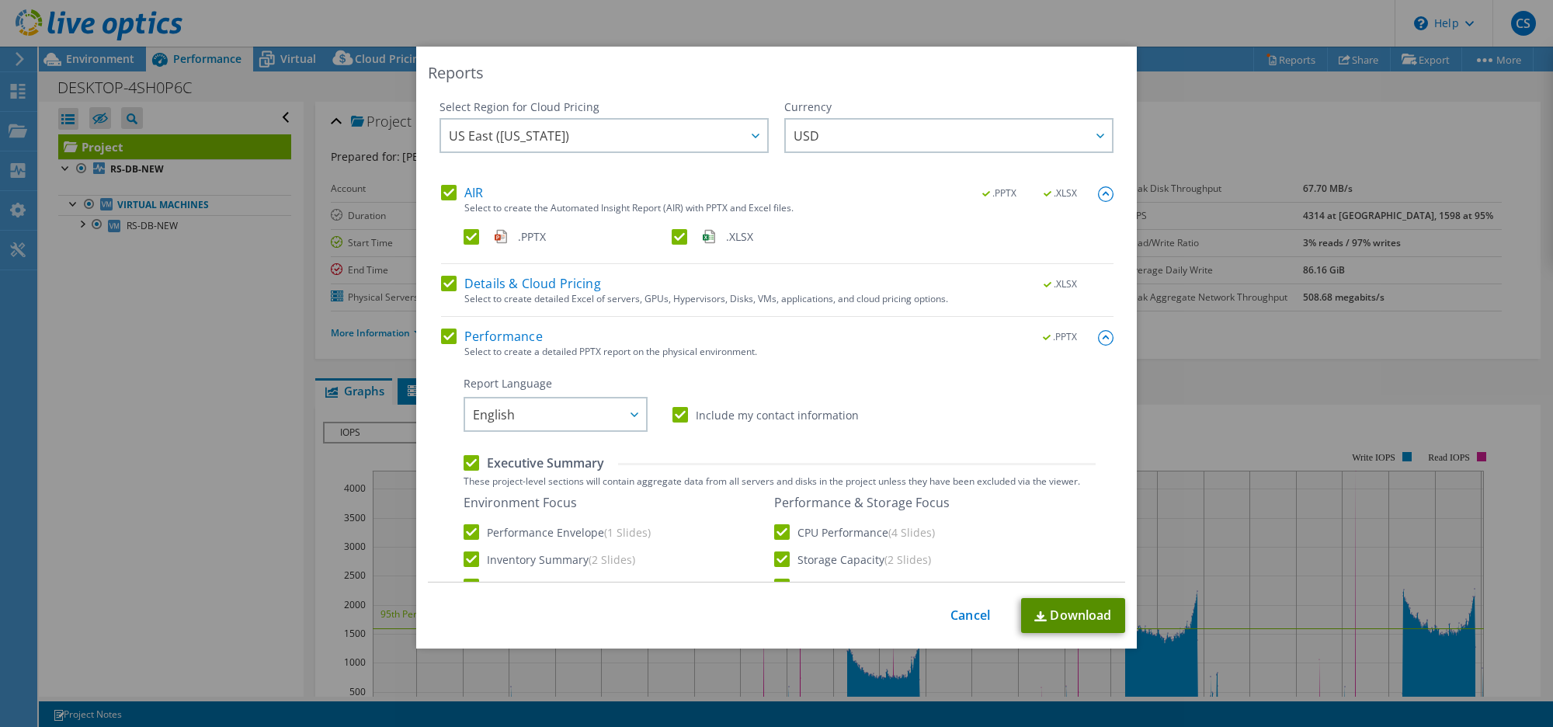
click at [1066, 620] on link "Download" at bounding box center [1073, 615] width 104 height 35
click at [965, 611] on link "Cancel" at bounding box center [971, 615] width 40 height 15
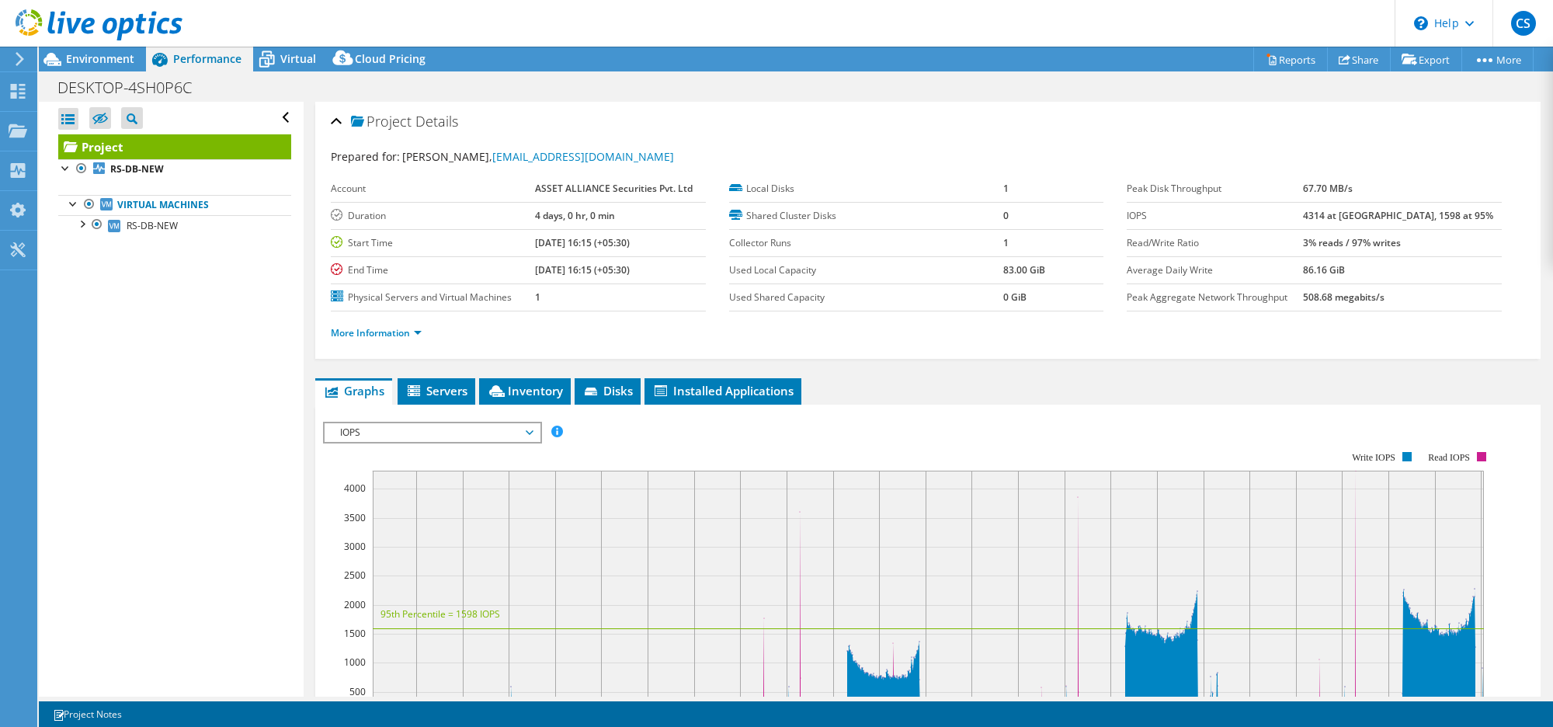
click at [391, 339] on li "More Information" at bounding box center [381, 333] width 100 height 17
click at [396, 332] on link "More Information" at bounding box center [376, 332] width 91 height 13
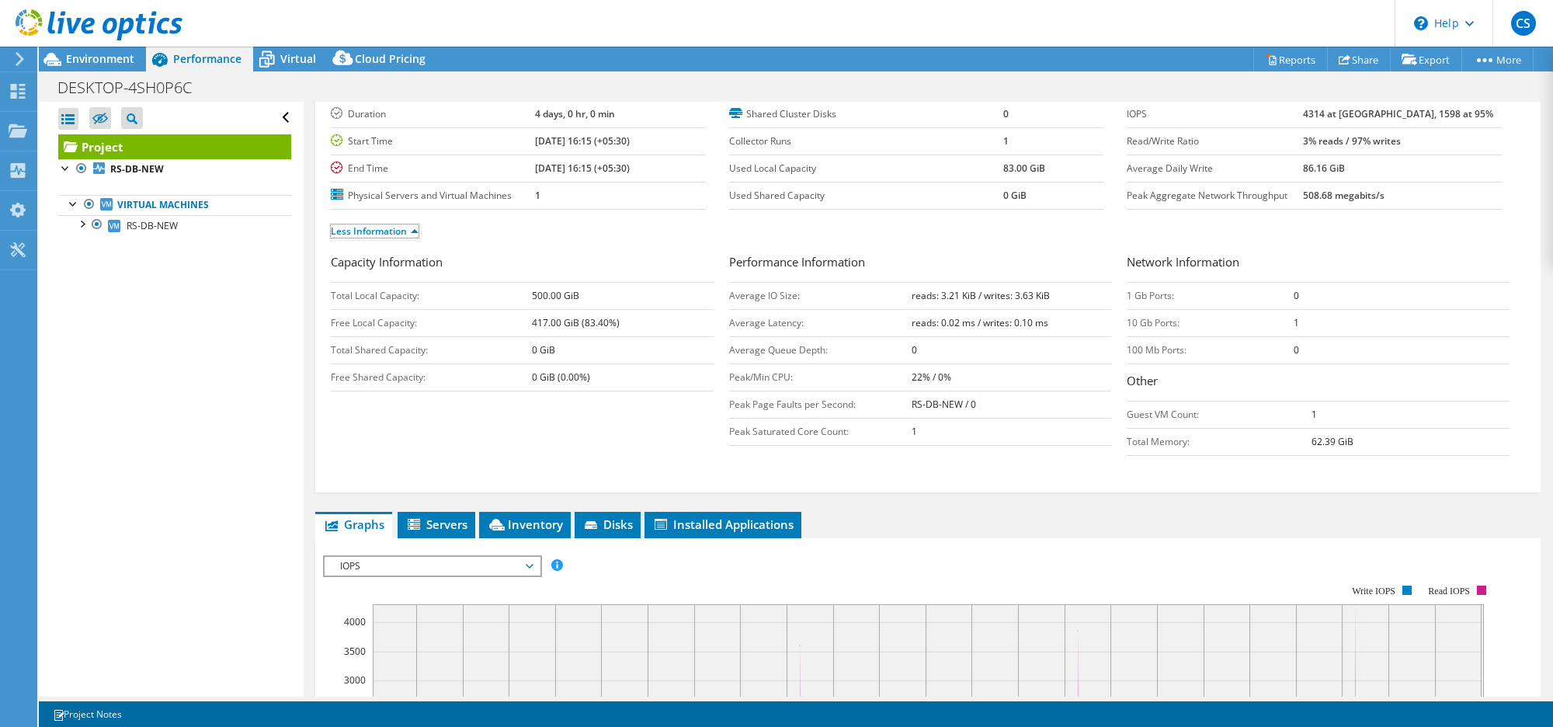
scroll to position [194, 0]
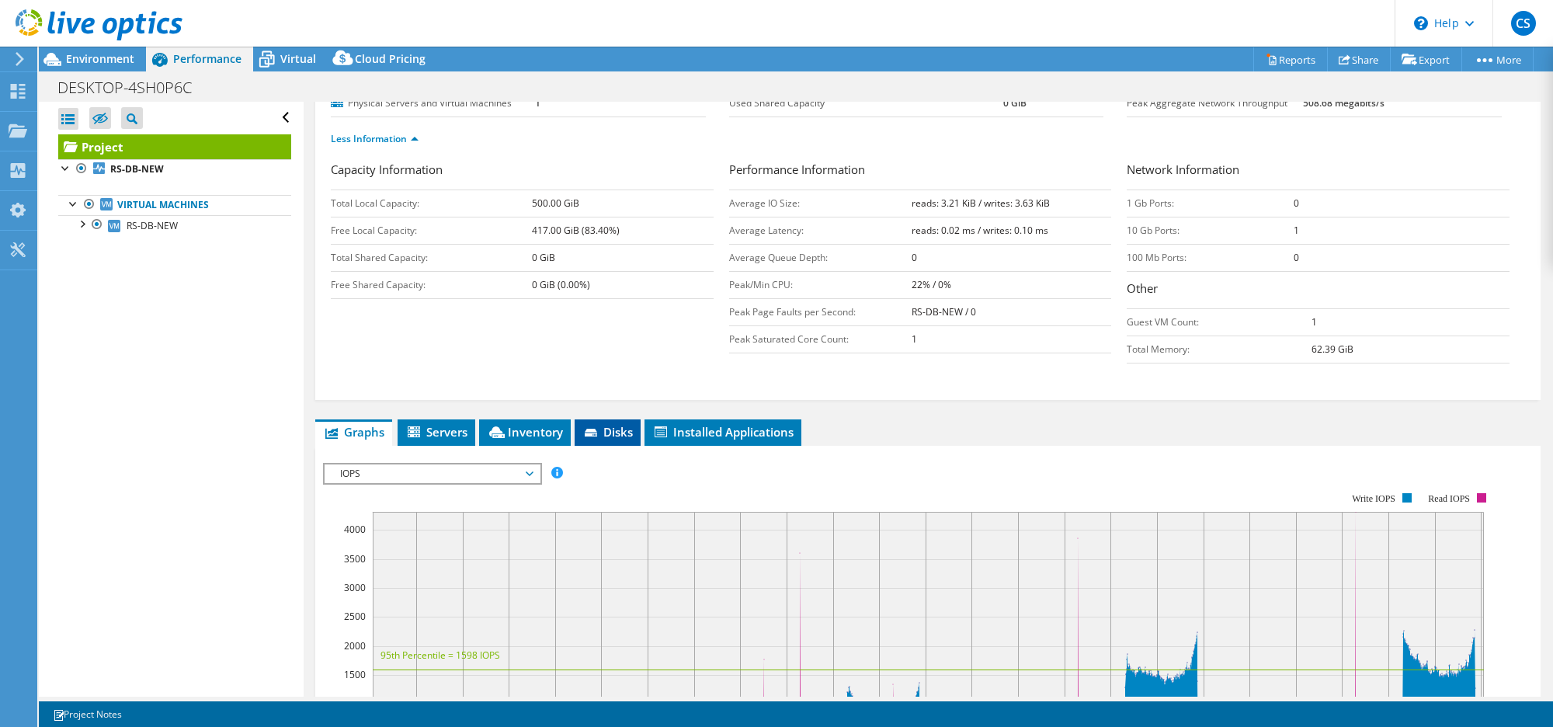
click at [607, 433] on span "Disks" at bounding box center [607, 432] width 50 height 16
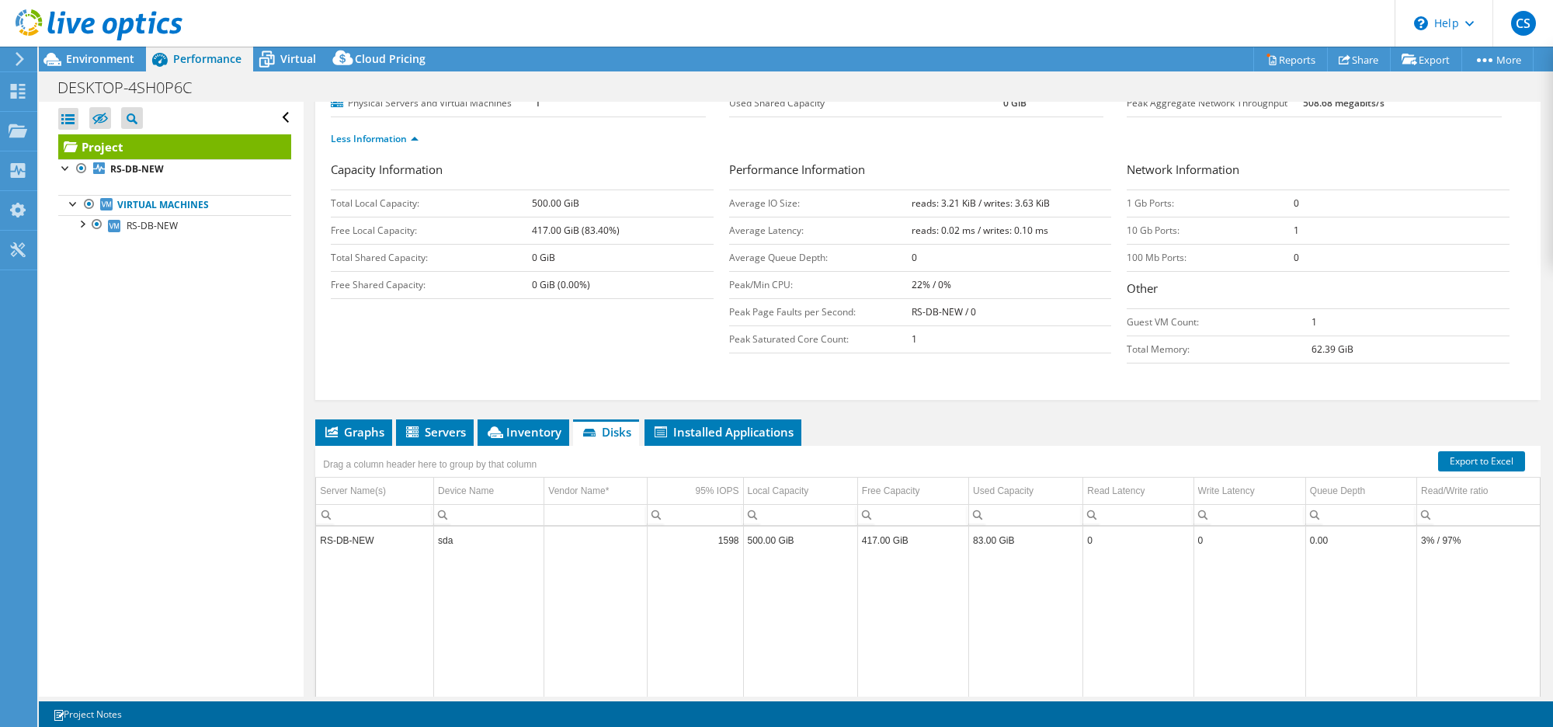
scroll to position [334, 0]
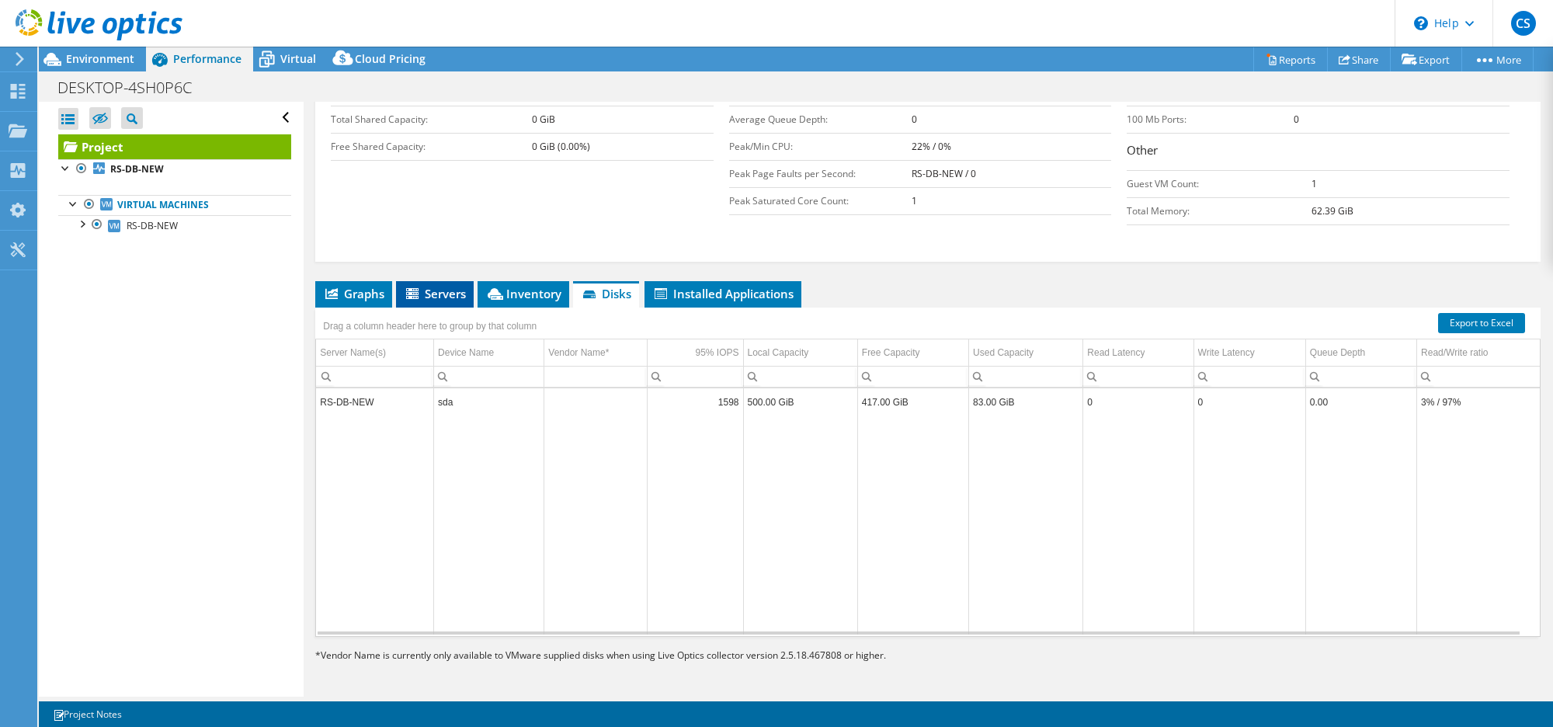
click at [447, 296] on span "Servers" at bounding box center [435, 294] width 62 height 16
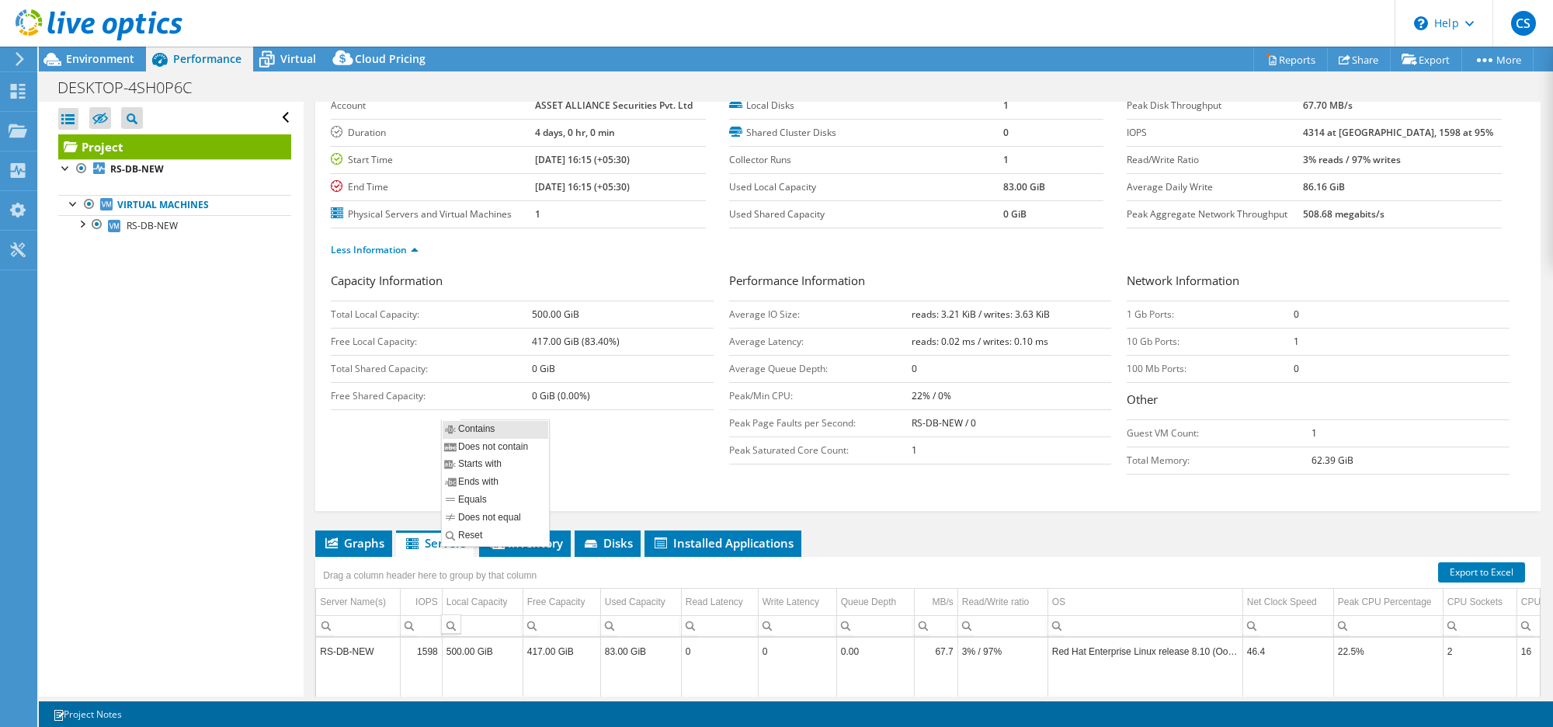
scroll to position [43, 0]
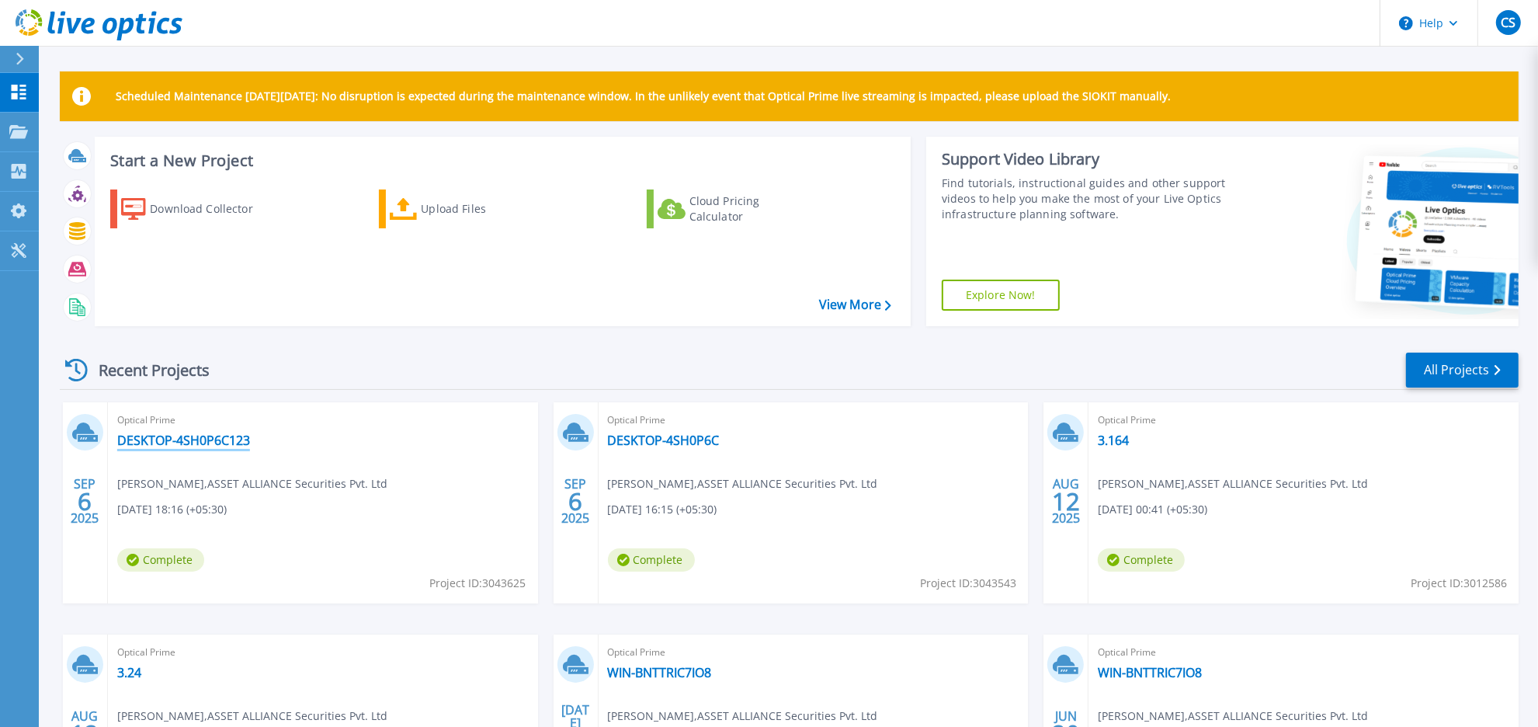
click at [182, 445] on link "DESKTOP-4SH0P6C123" at bounding box center [183, 441] width 133 height 16
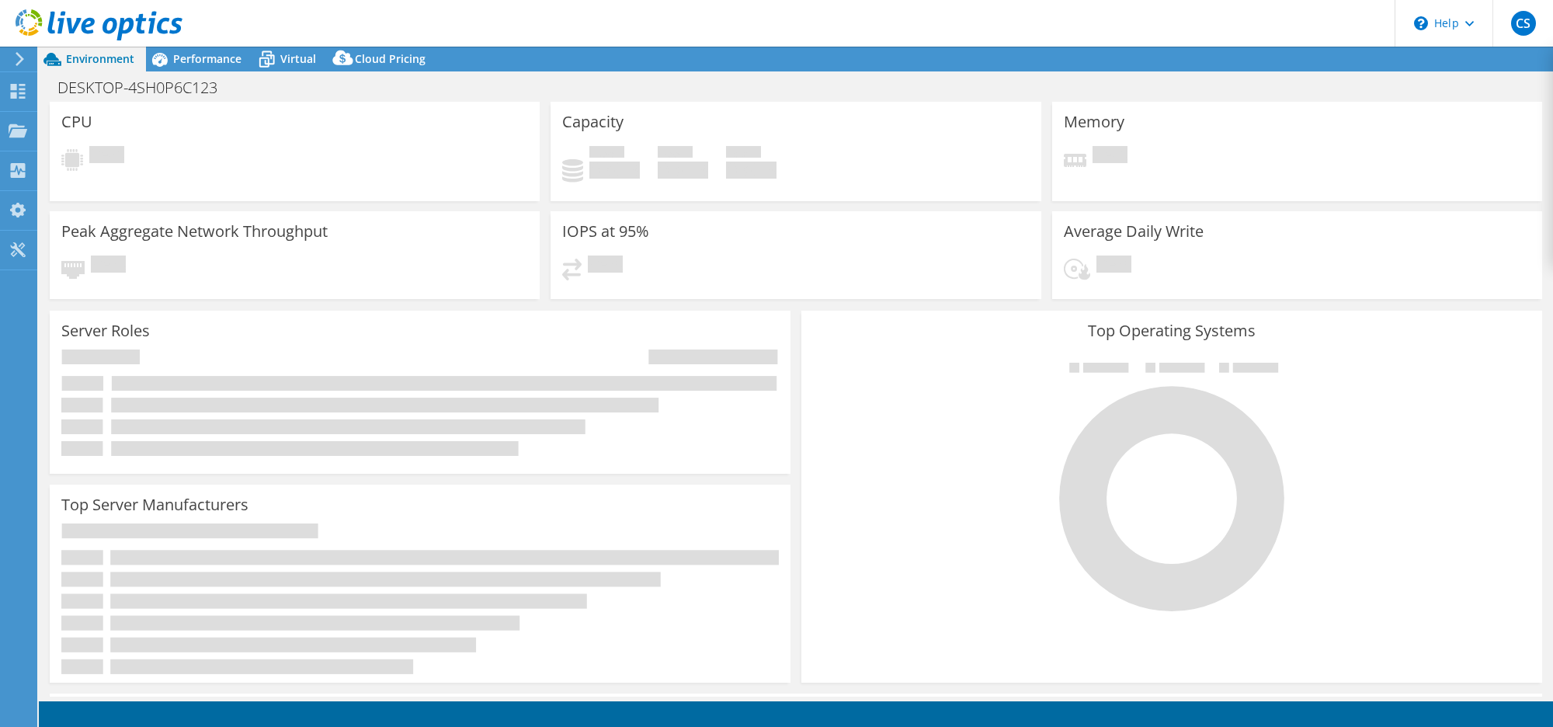
select select "USD"
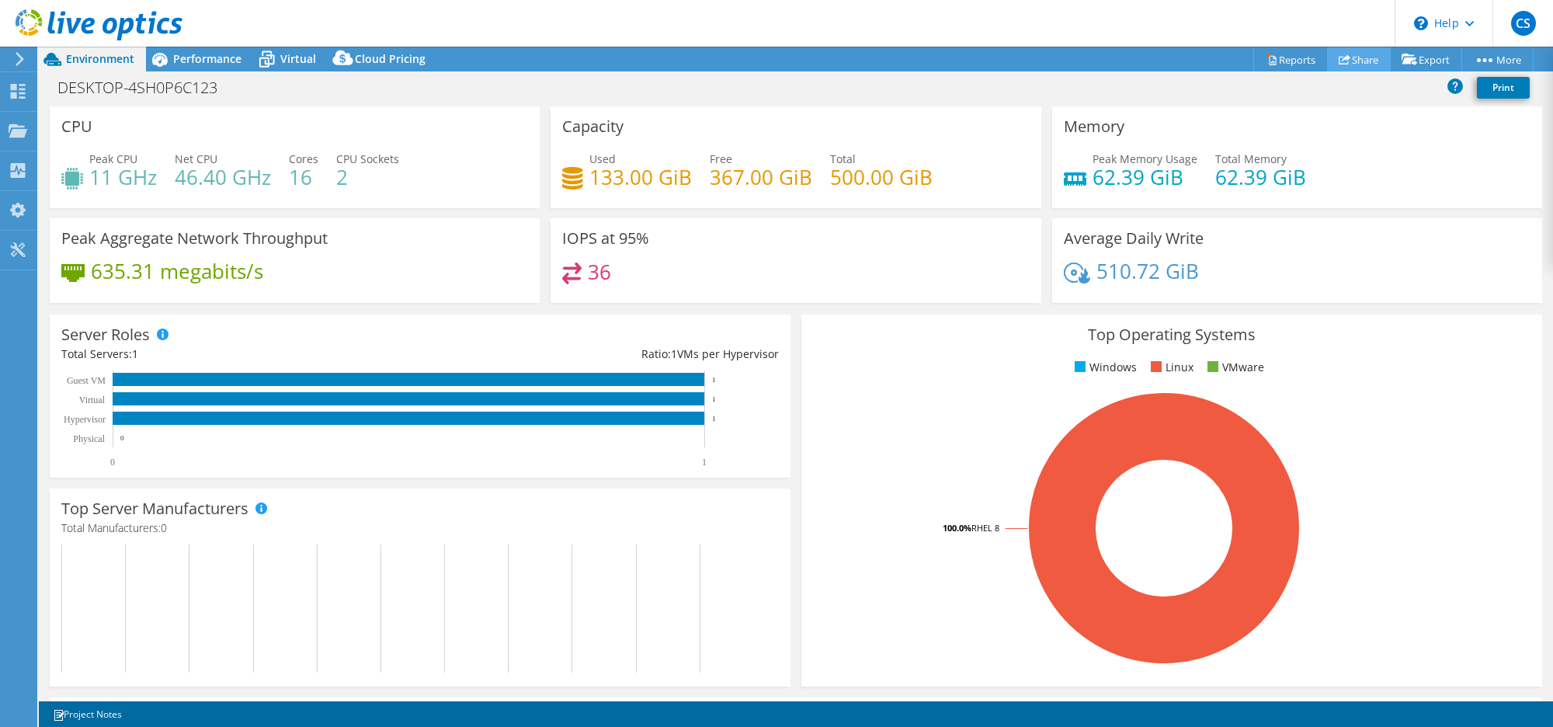
click at [1346, 61] on link "Share" at bounding box center [1359, 59] width 64 height 24
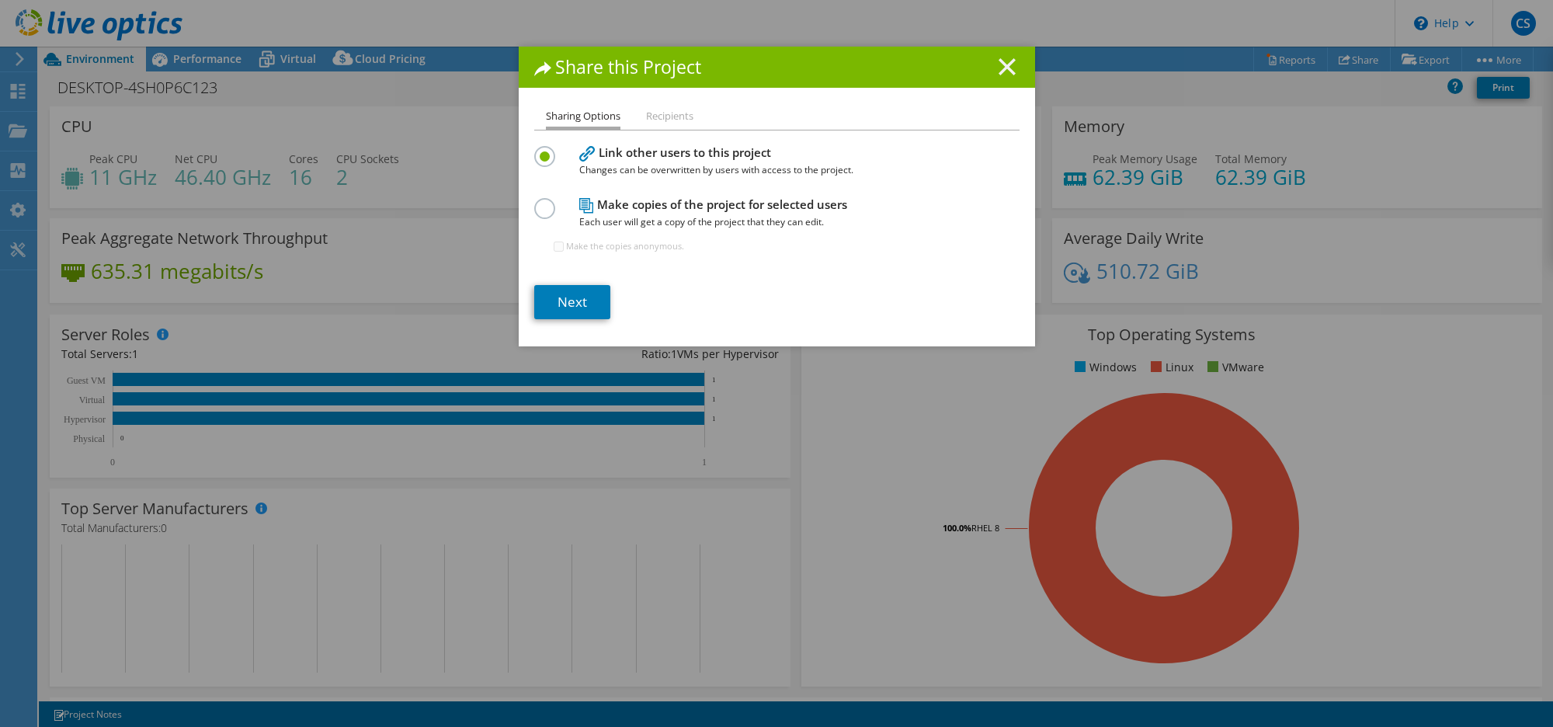
click at [999, 66] on icon at bounding box center [1007, 66] width 17 height 17
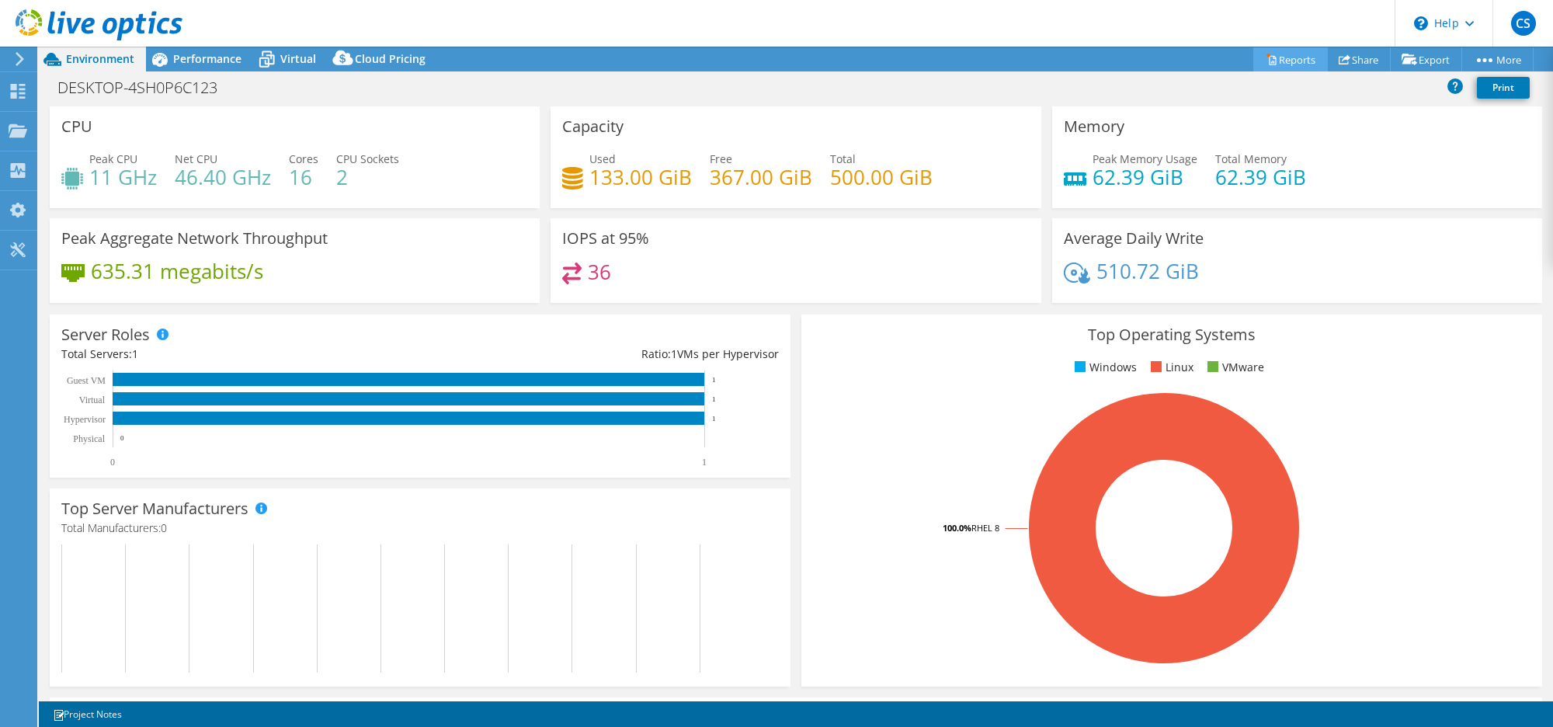
click at [1276, 59] on link "Reports" at bounding box center [1290, 59] width 75 height 24
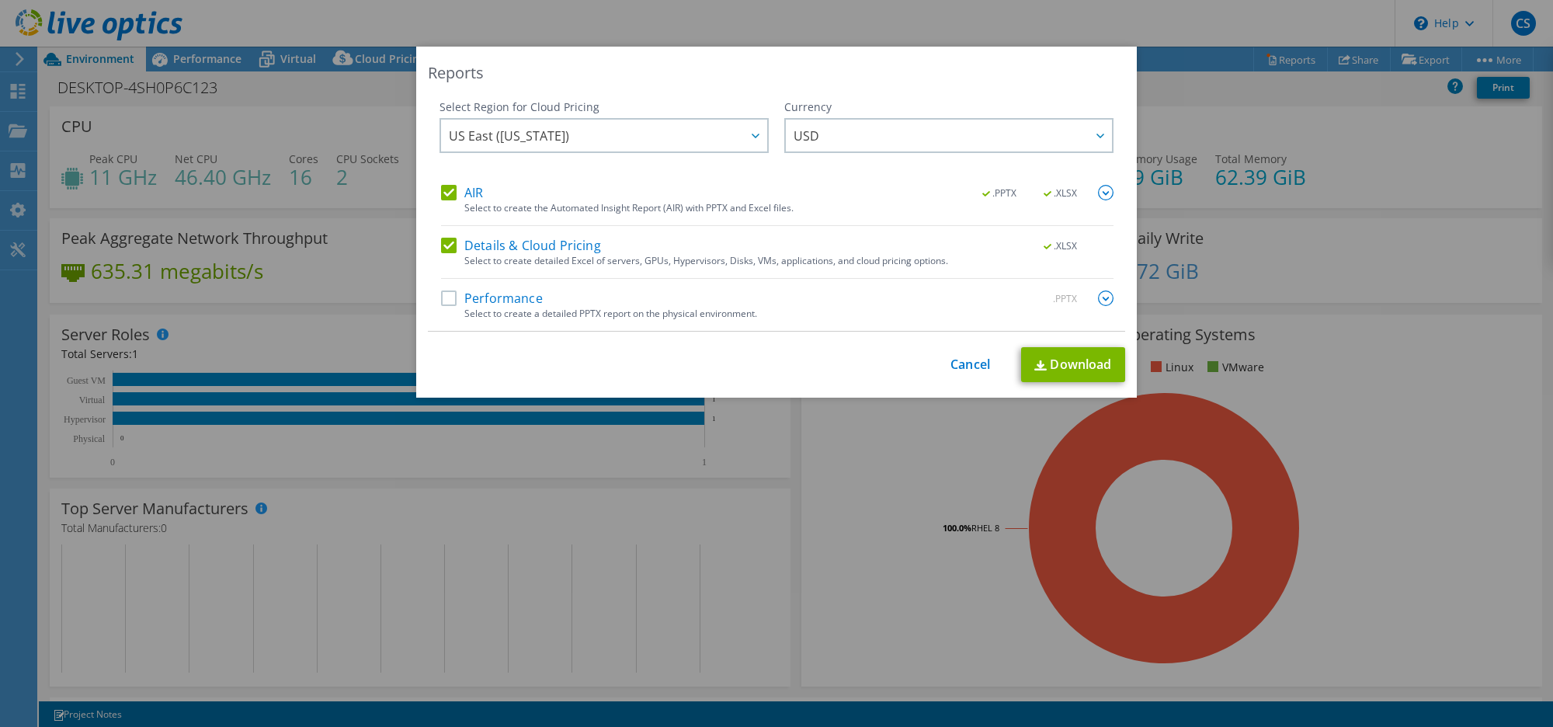
click at [453, 307] on div "Performance .PPTX" at bounding box center [777, 299] width 673 height 18
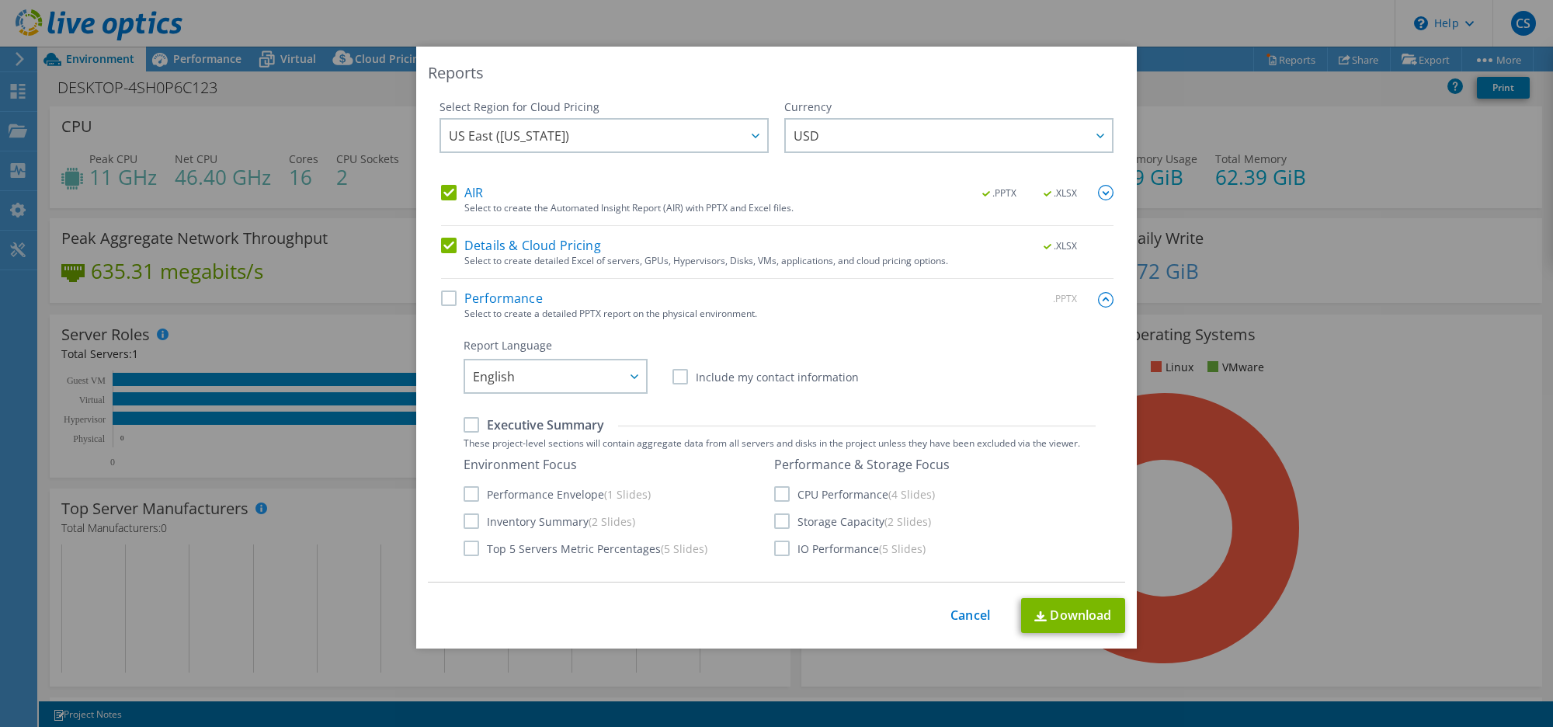
click at [1098, 190] on img at bounding box center [1106, 193] width 16 height 16
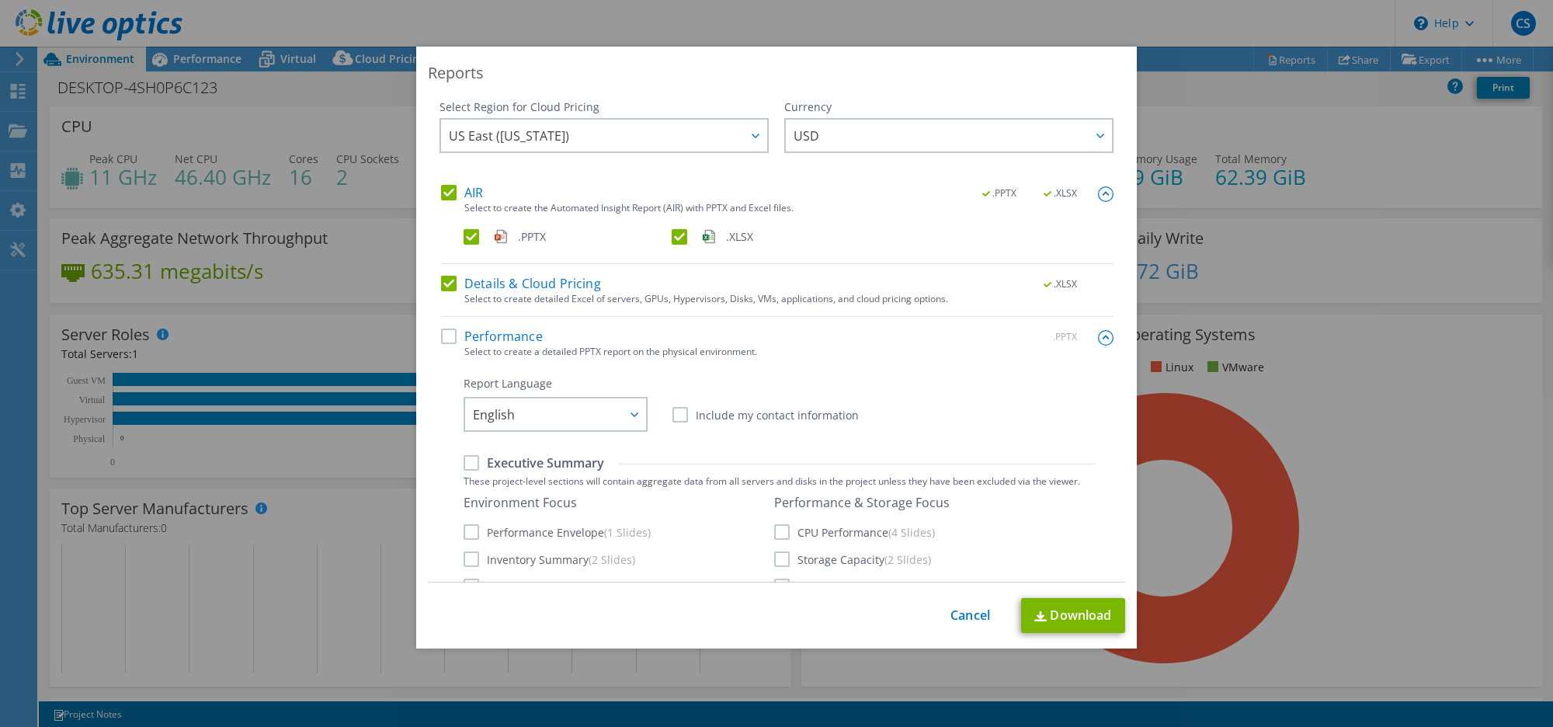
click at [441, 339] on label "Performance" at bounding box center [492, 336] width 102 height 16
click at [0, 0] on input "Performance" at bounding box center [0, 0] width 0 height 0
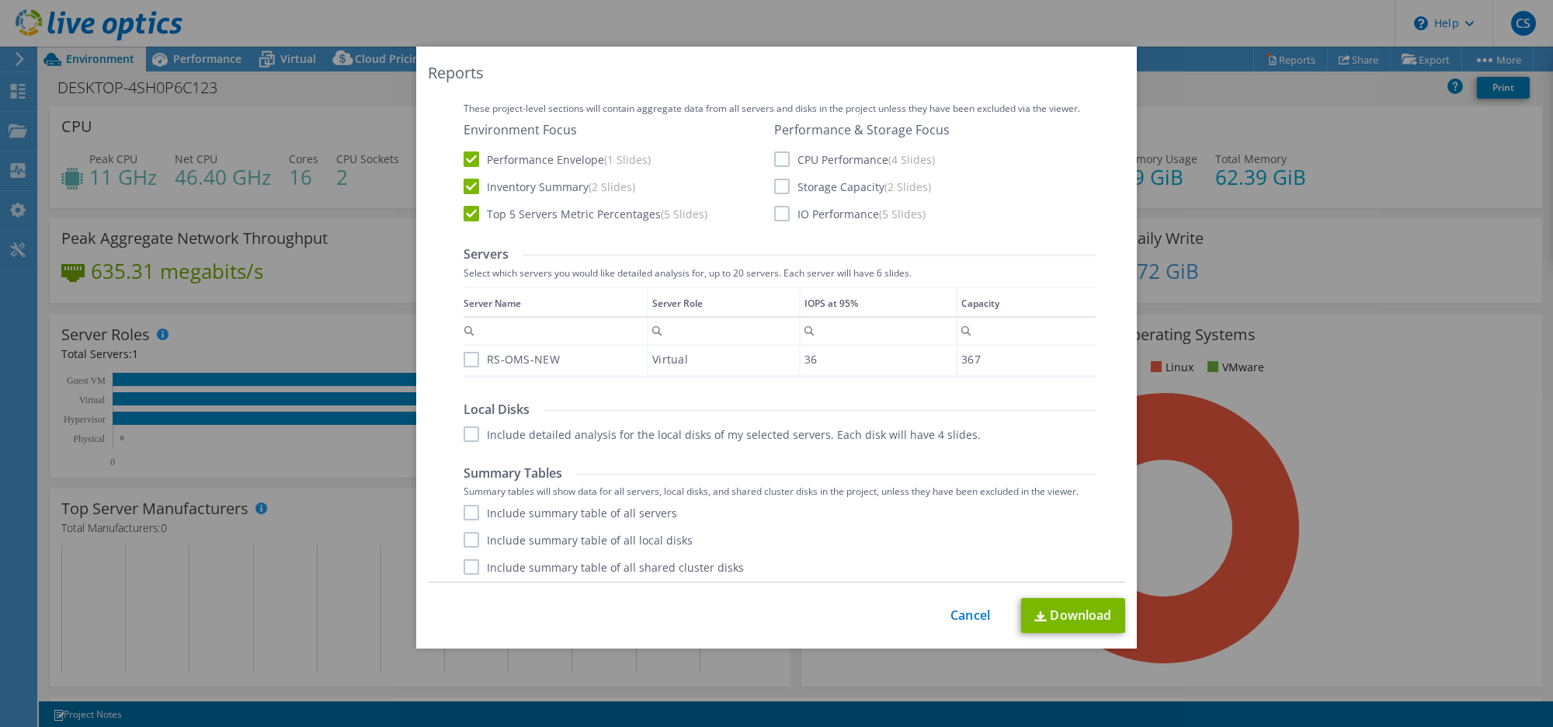
scroll to position [377, 0]
click at [470, 561] on label "Include summary table of all shared cluster disks" at bounding box center [604, 563] width 280 height 16
click at [0, 0] on input "Include summary table of all shared cluster disks" at bounding box center [0, 0] width 0 height 0
click at [467, 536] on label "Include summary table of all local disks" at bounding box center [578, 536] width 229 height 16
click at [0, 0] on input "Include summary table of all local disks" at bounding box center [0, 0] width 0 height 0
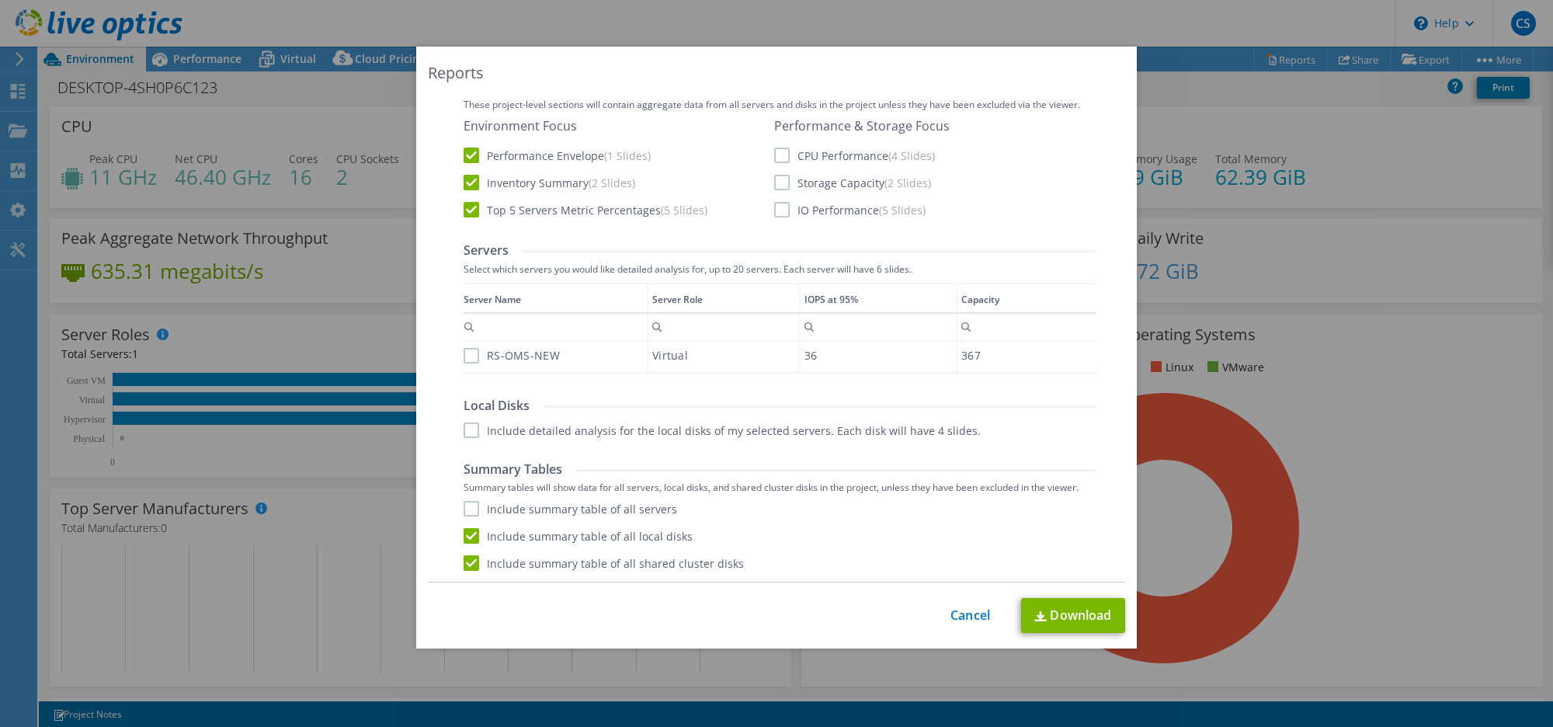
click at [464, 519] on div "Include summary table of all servers Include summary table of all local disks I…" at bounding box center [780, 536] width 632 height 70
click at [467, 433] on label "Include detailed analysis for the local disks of my selected servers. Each disk…" at bounding box center [722, 430] width 517 height 16
click at [0, 0] on input "Include detailed analysis for the local disks of my selected servers. Each disk…" at bounding box center [0, 0] width 0 height 0
click at [464, 511] on label "Include summary table of all servers" at bounding box center [571, 509] width 214 height 16
click at [0, 0] on input "Include summary table of all servers" at bounding box center [0, 0] width 0 height 0
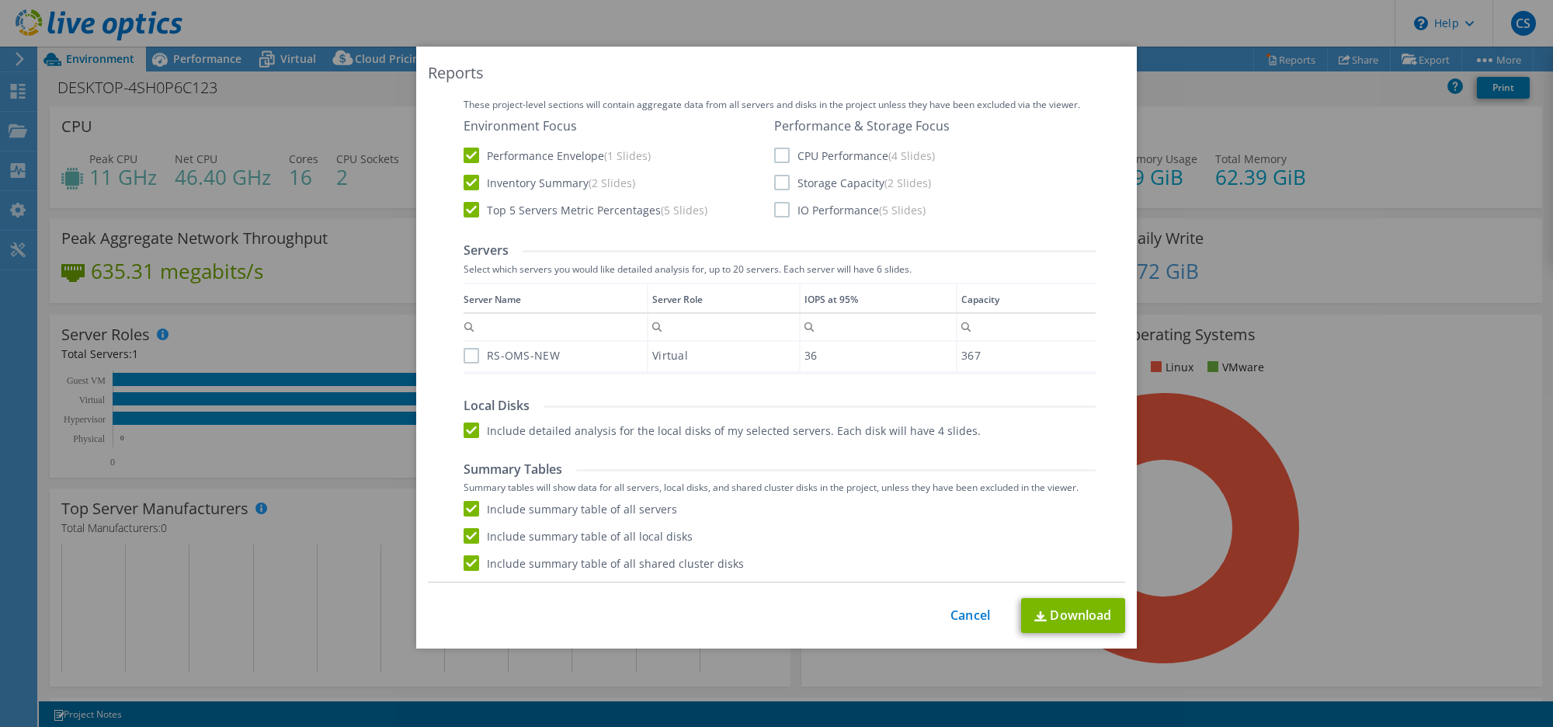
click at [466, 359] on label "RS-OMS-NEW" at bounding box center [512, 356] width 96 height 16
click at [0, 0] on input "RS-OMS-NEW" at bounding box center [0, 0] width 0 height 0
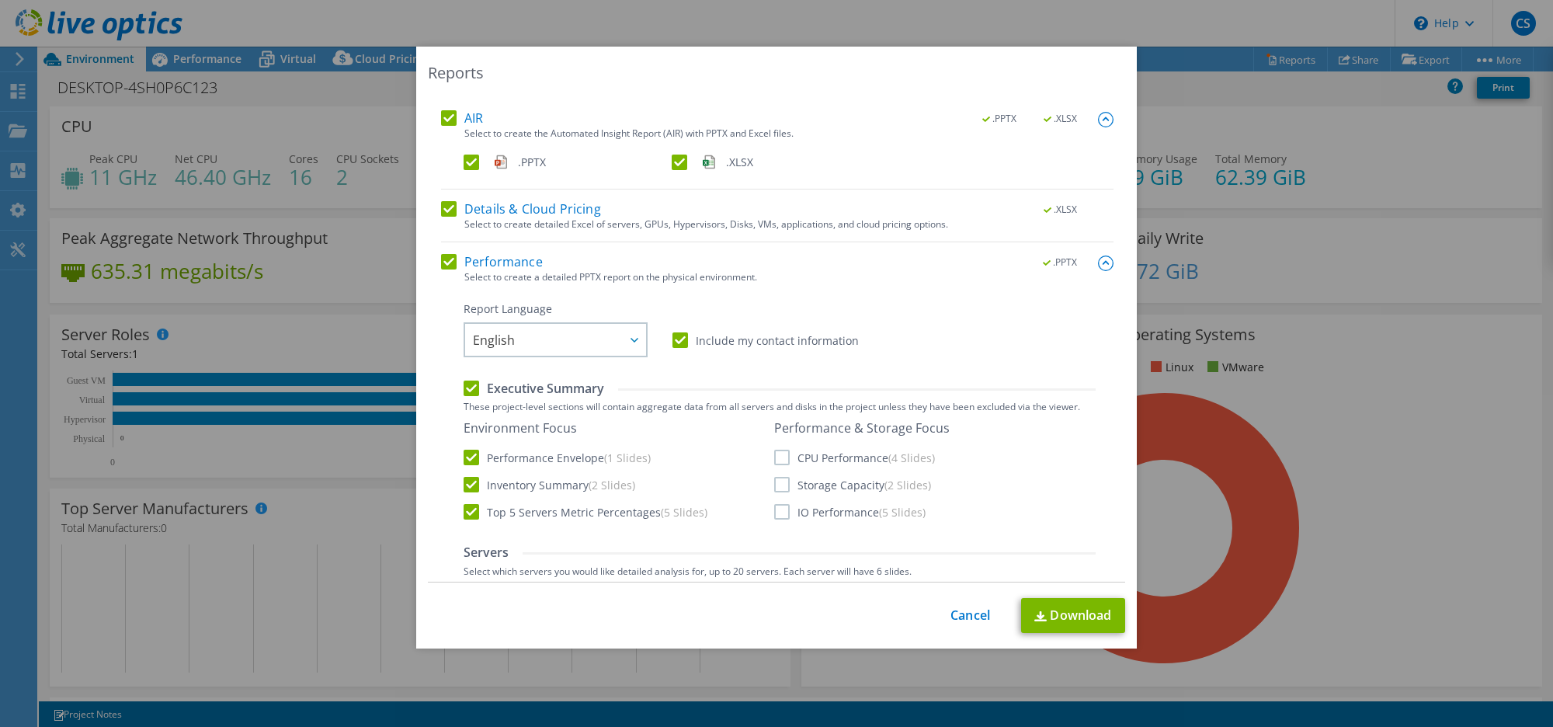
scroll to position [0, 0]
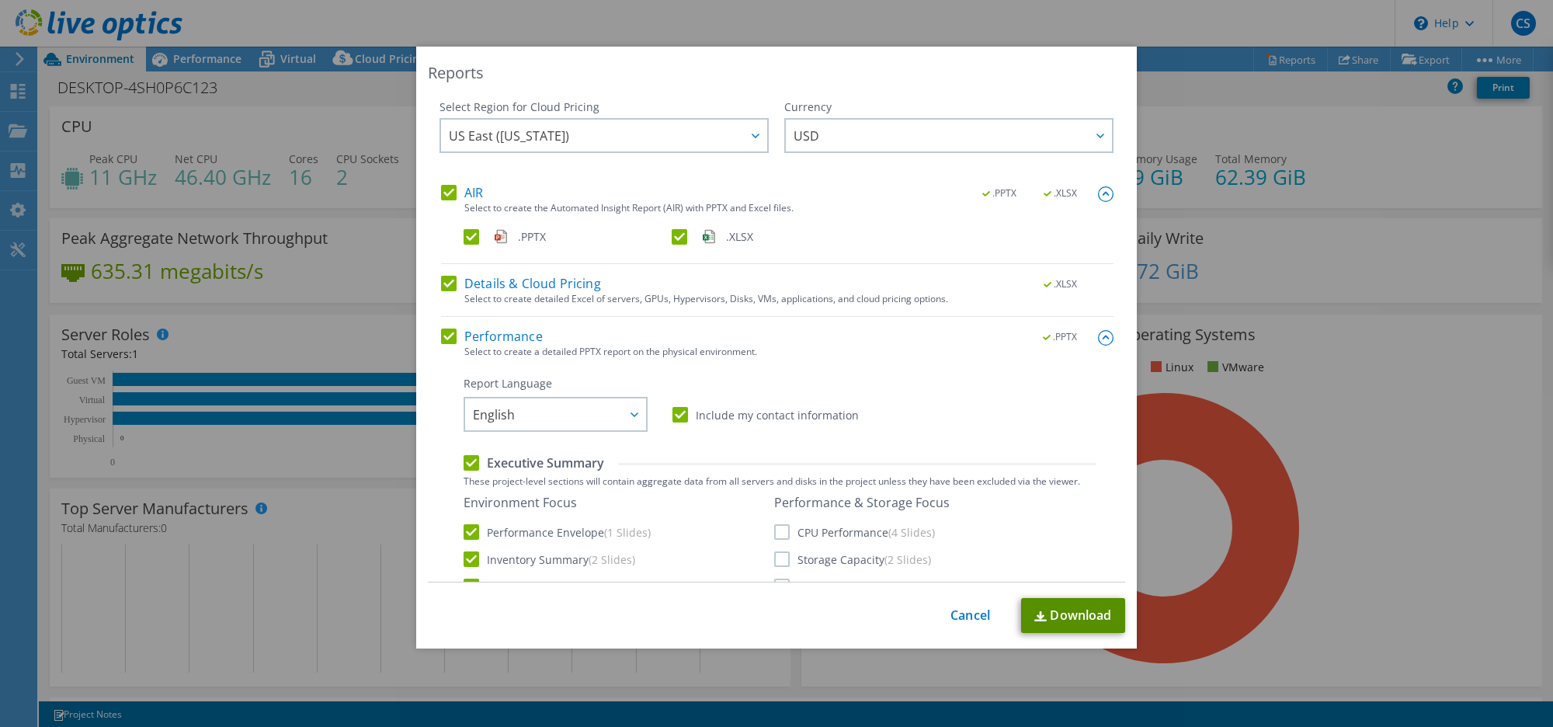
click at [1074, 622] on link "Download" at bounding box center [1073, 615] width 104 height 35
click at [951, 614] on link "Cancel" at bounding box center [971, 615] width 40 height 15
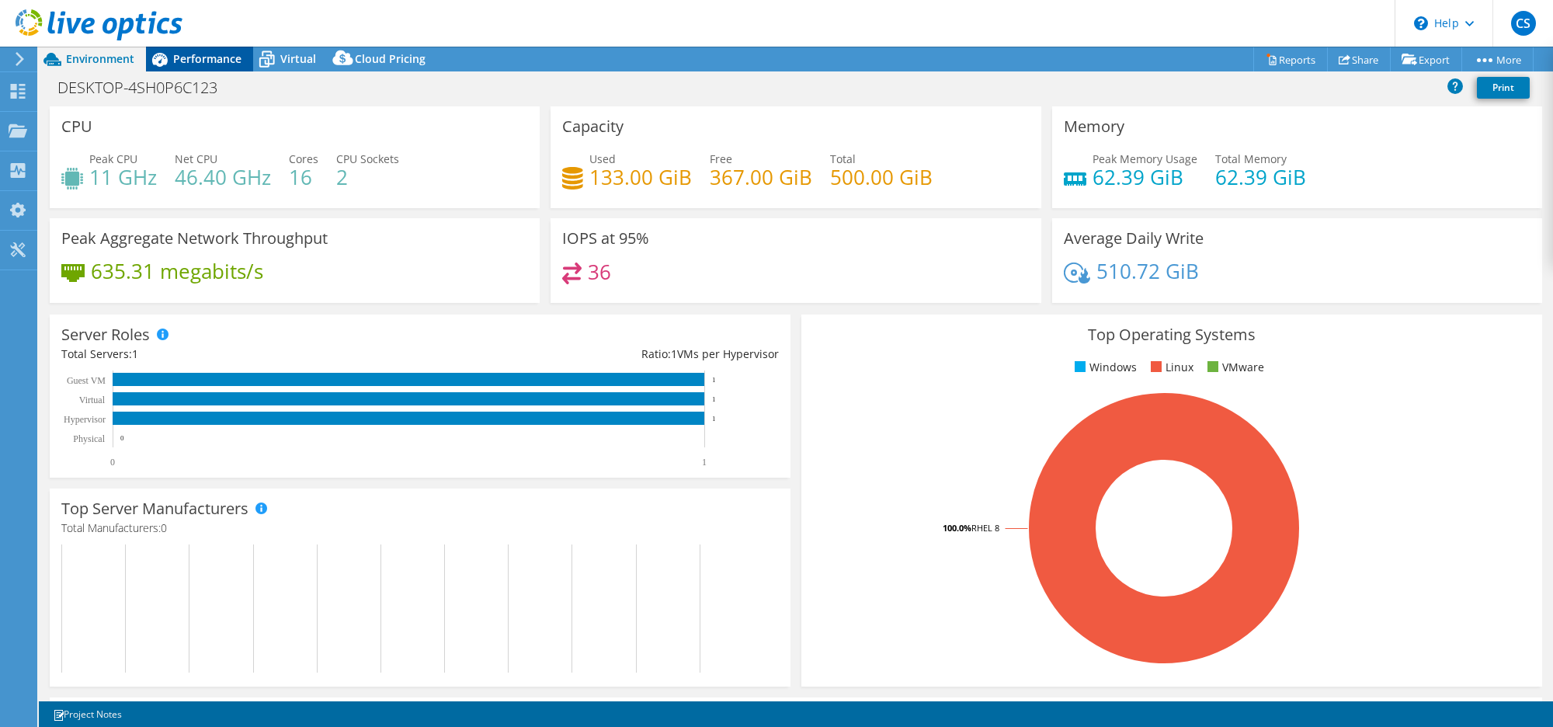
click at [190, 49] on div "Performance" at bounding box center [199, 59] width 107 height 25
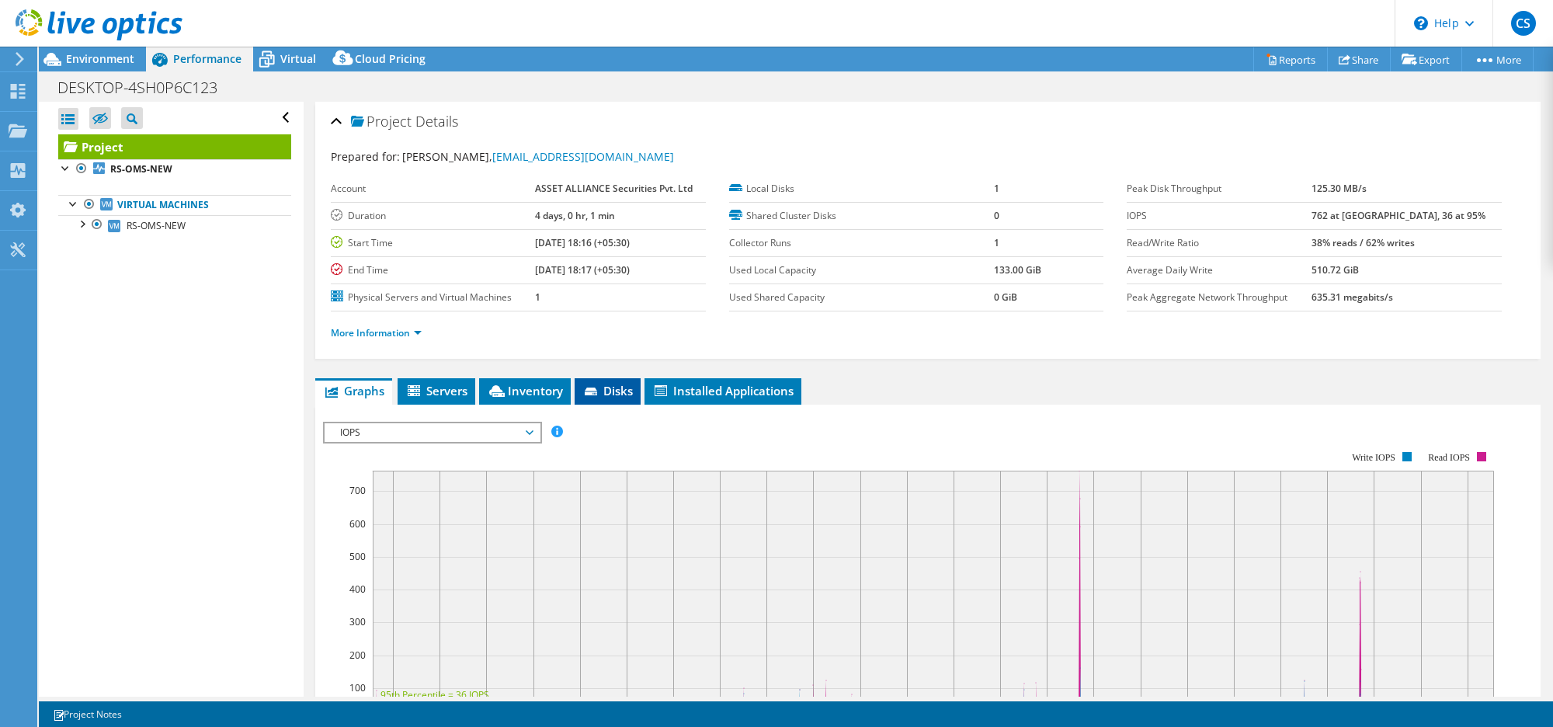
click at [622, 401] on li "Disks" at bounding box center [608, 391] width 66 height 26
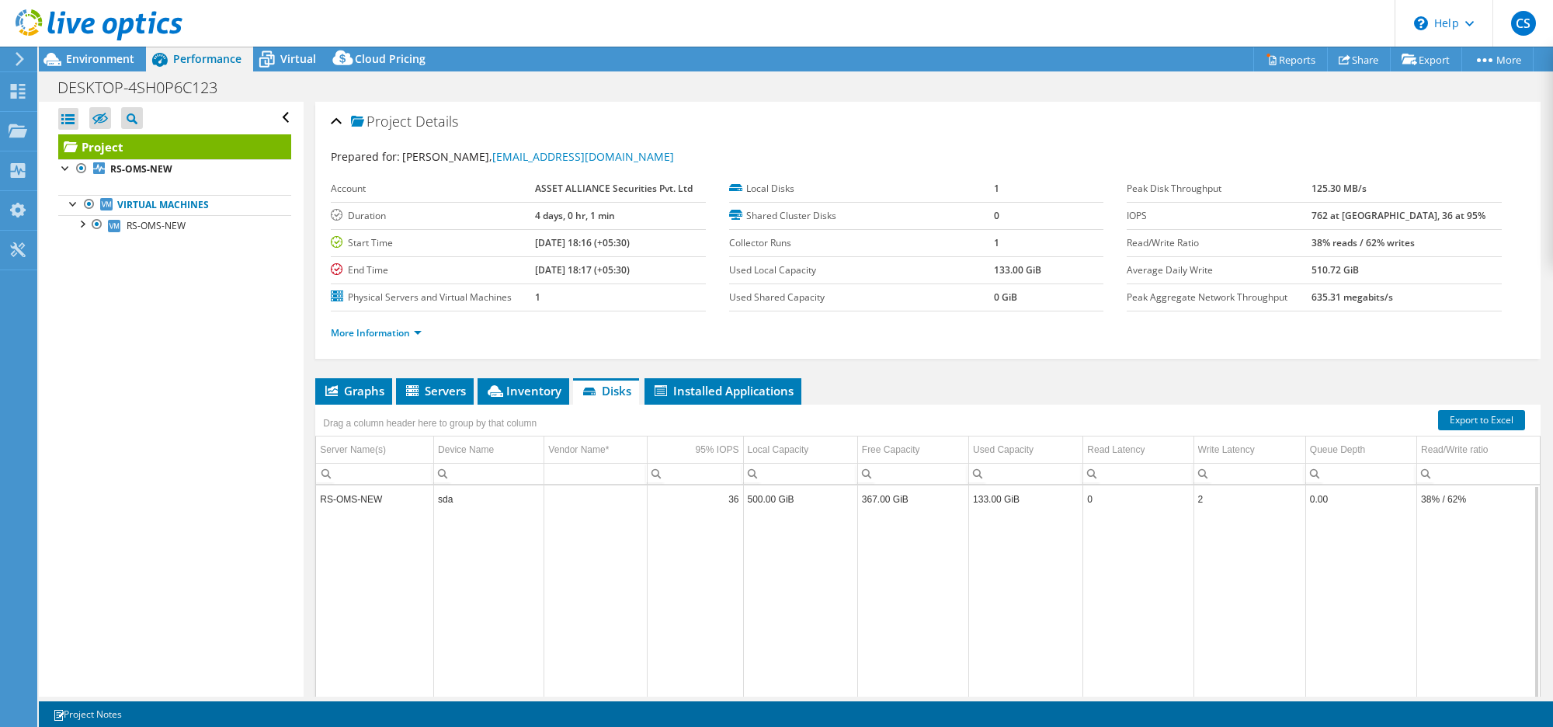
click at [348, 499] on td "RS-OMS-NEW" at bounding box center [374, 498] width 117 height 27
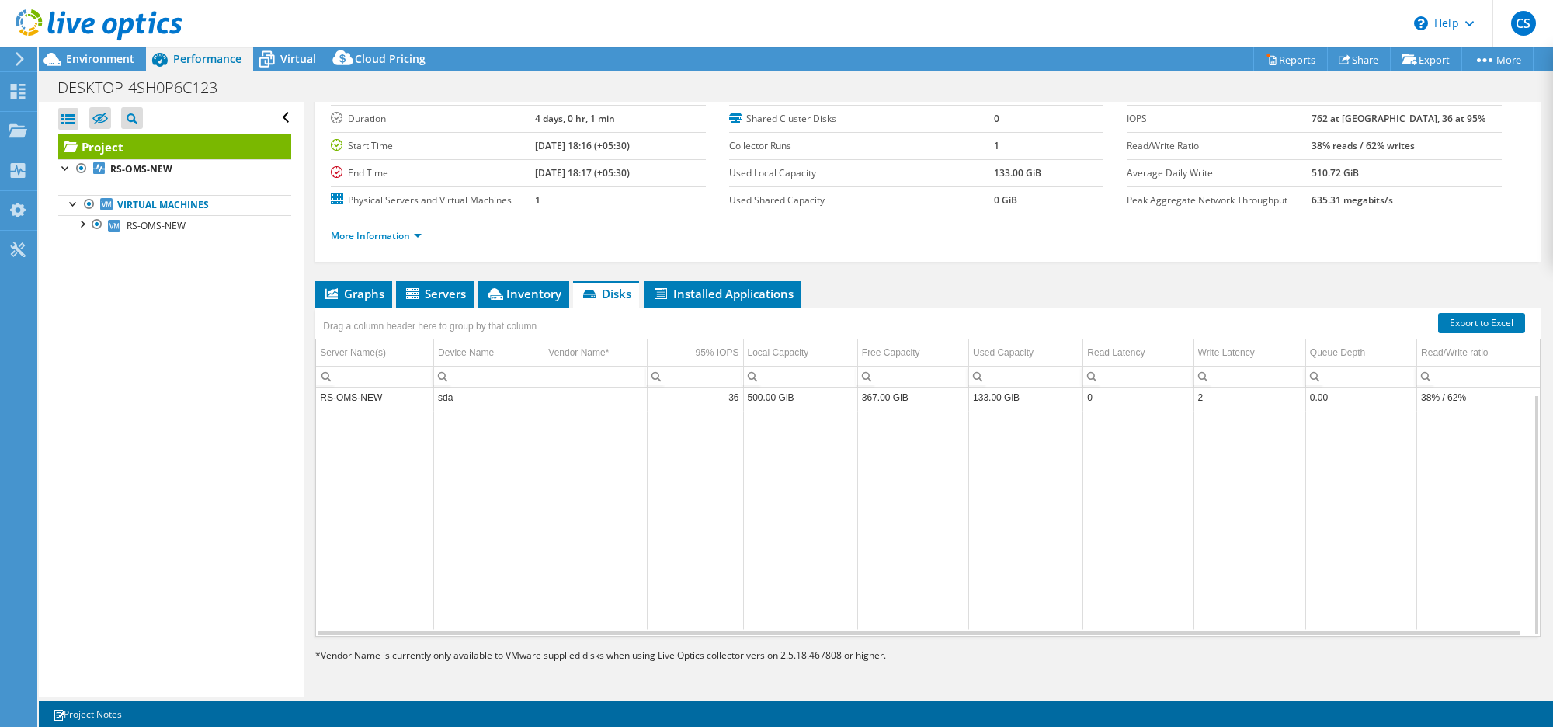
scroll to position [98, 0]
click at [440, 297] on span "Servers" at bounding box center [435, 294] width 62 height 16
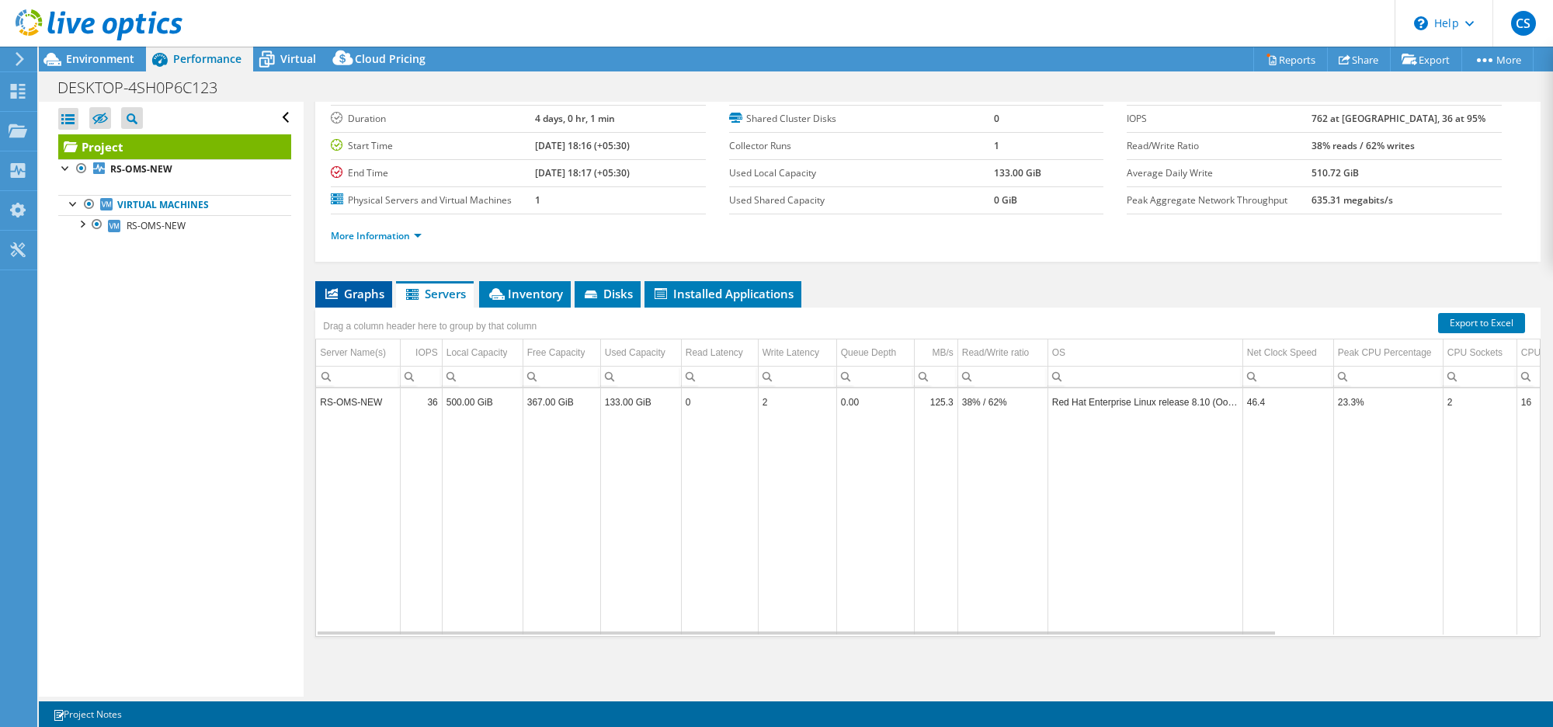
click at [348, 294] on span "Graphs" at bounding box center [353, 294] width 61 height 16
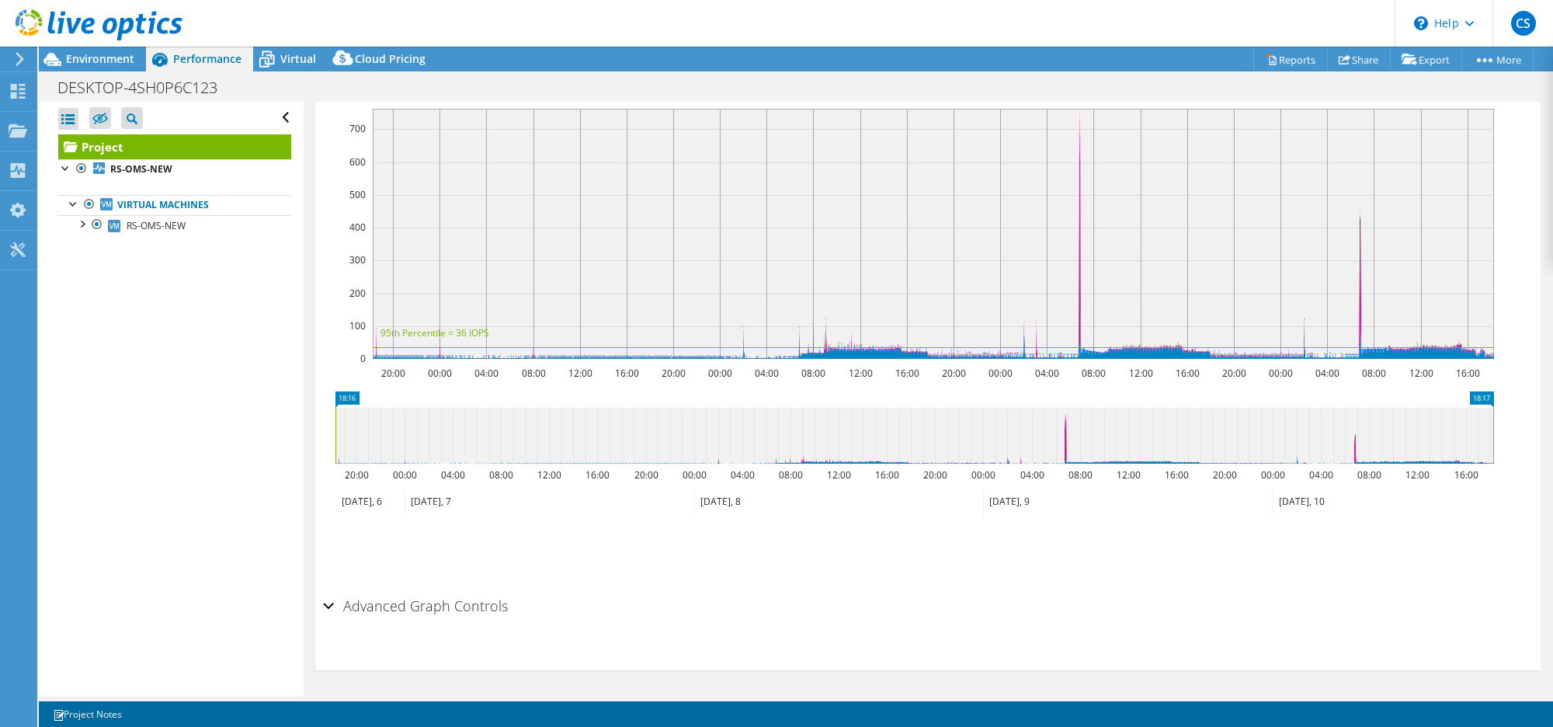
scroll to position [0, 0]
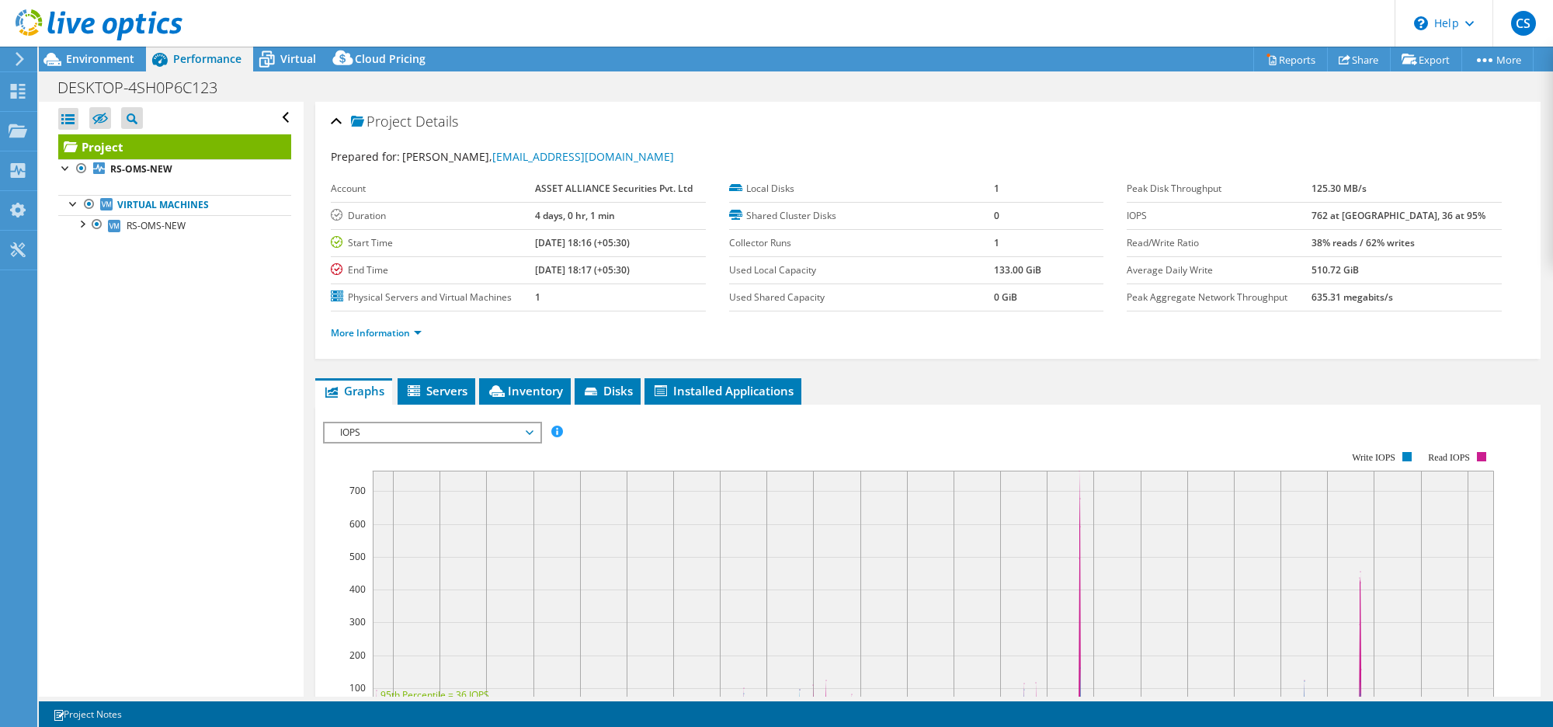
click at [1031, 141] on div "Prepared for: [PERSON_NAME], [EMAIL_ADDRESS][DOMAIN_NAME] Account ASSET ALLIANC…" at bounding box center [928, 247] width 1194 height 216
